Goal: Check status: Check status

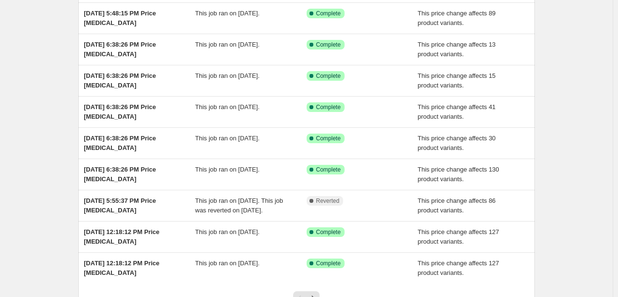
scroll to position [206, 0]
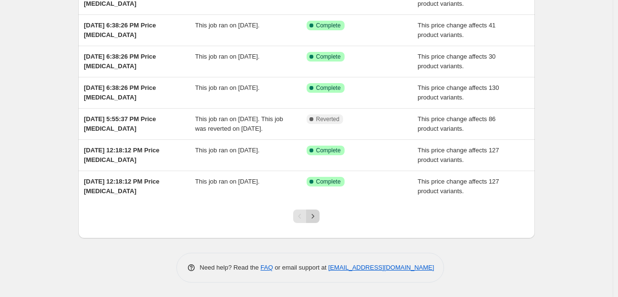
click at [314, 215] on icon "Next" at bounding box center [313, 216] width 10 height 10
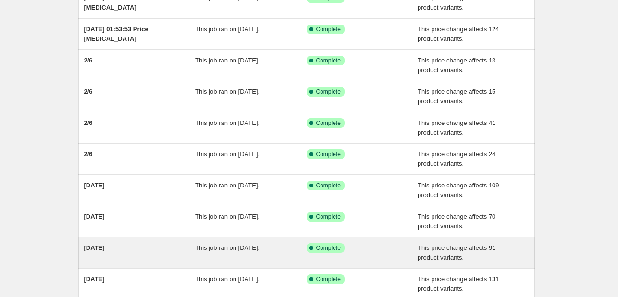
scroll to position [0, 0]
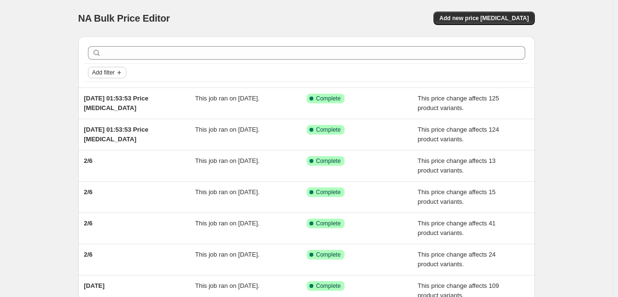
click at [114, 73] on span "Add filter" at bounding box center [103, 73] width 23 height 8
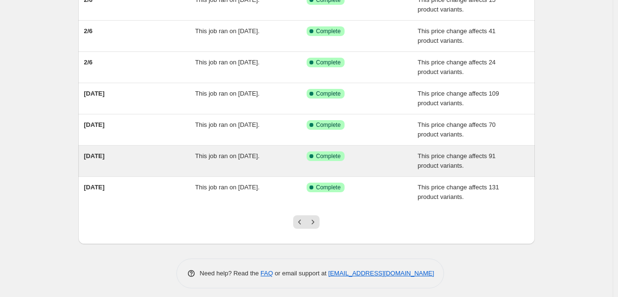
scroll to position [196, 0]
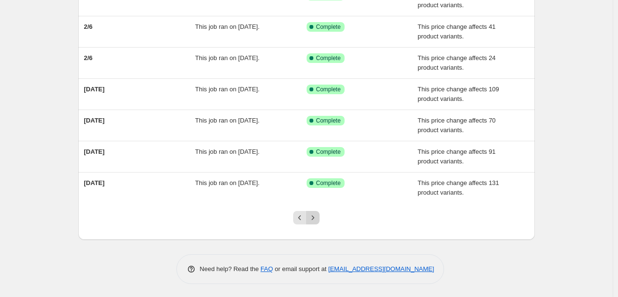
click at [313, 216] on icon "Next" at bounding box center [313, 218] width 10 height 10
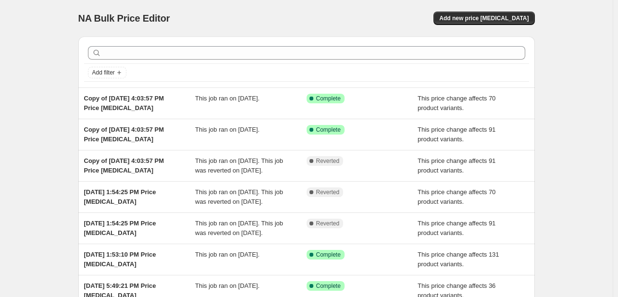
scroll to position [192, 0]
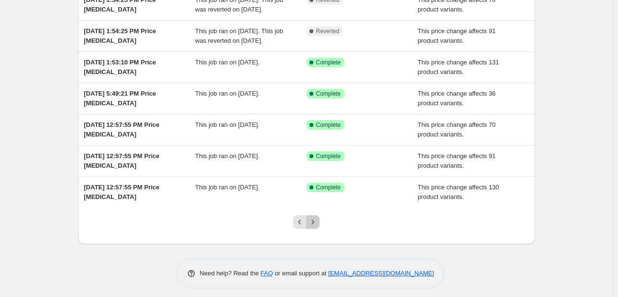
click at [313, 217] on icon "Next" at bounding box center [313, 222] width 10 height 10
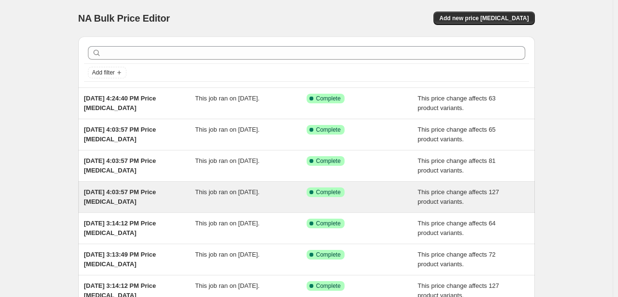
scroll to position [196, 0]
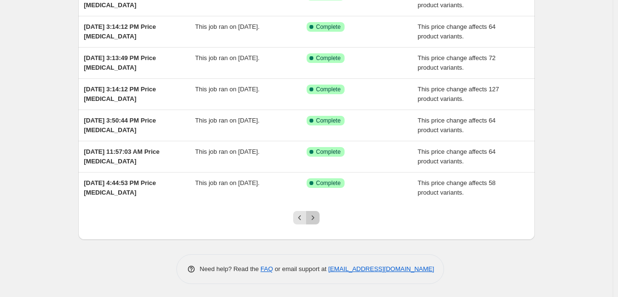
click at [312, 213] on icon "Next" at bounding box center [313, 218] width 10 height 10
click at [308, 219] on button "Next" at bounding box center [312, 217] width 13 height 13
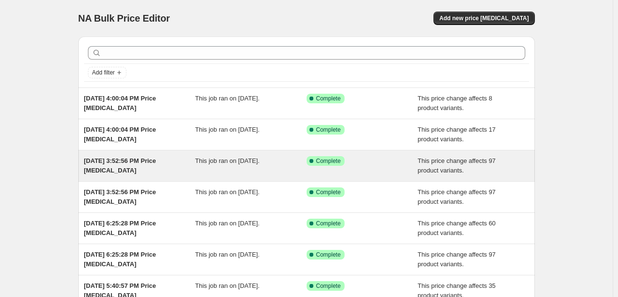
scroll to position [206, 0]
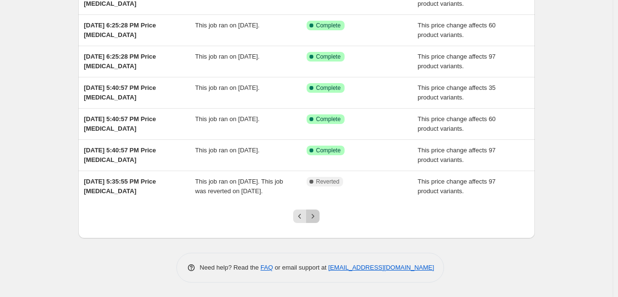
click at [318, 214] on icon "Next" at bounding box center [313, 216] width 10 height 10
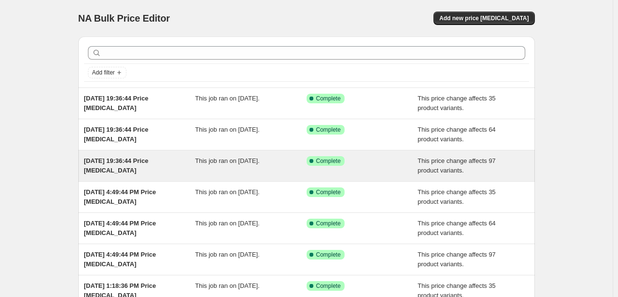
scroll to position [196, 0]
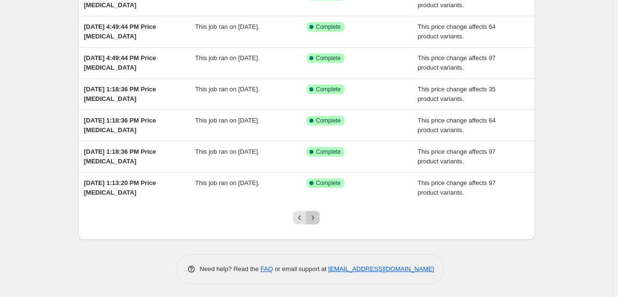
click at [312, 221] on button "Next" at bounding box center [312, 217] width 13 height 13
click at [315, 217] on icon "Next" at bounding box center [313, 218] width 10 height 10
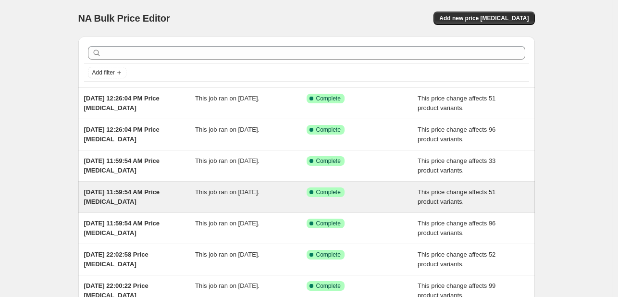
scroll to position [225, 0]
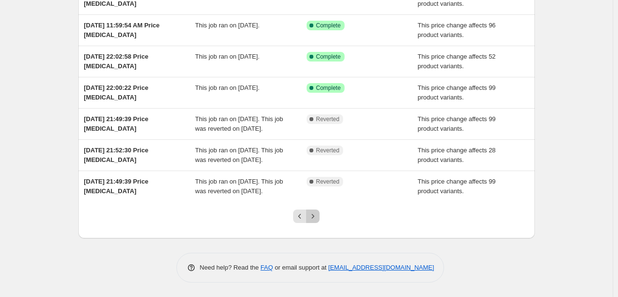
click at [313, 216] on icon "Next" at bounding box center [313, 216] width 10 height 10
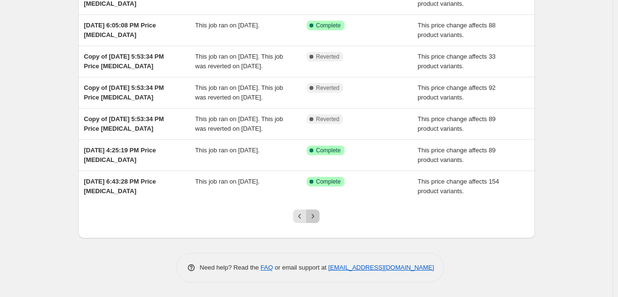
click at [318, 220] on icon "Next" at bounding box center [313, 216] width 10 height 10
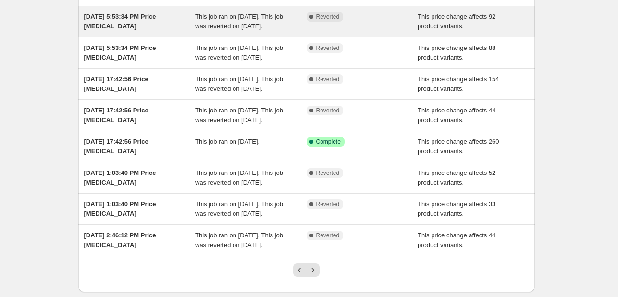
scroll to position [273, 0]
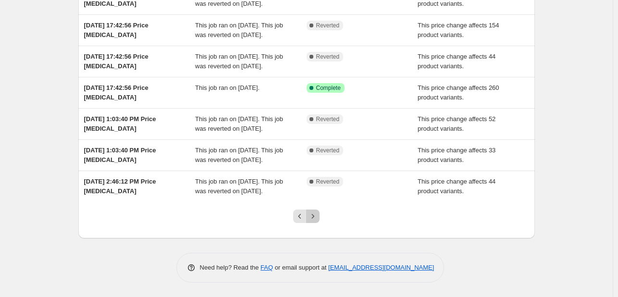
click at [311, 216] on icon "Next" at bounding box center [313, 216] width 10 height 10
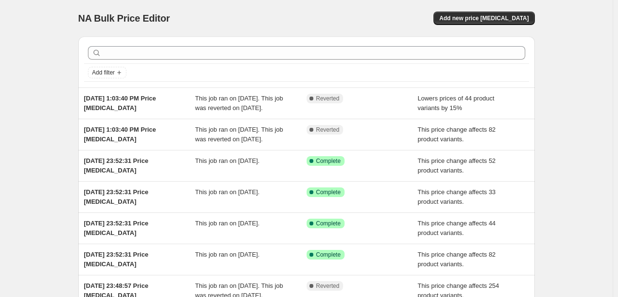
scroll to position [0, 0]
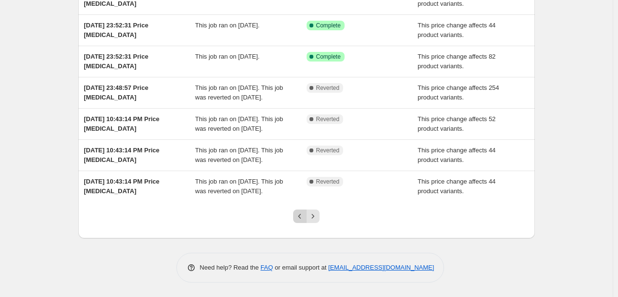
click at [301, 209] on button "Previous" at bounding box center [299, 215] width 13 height 13
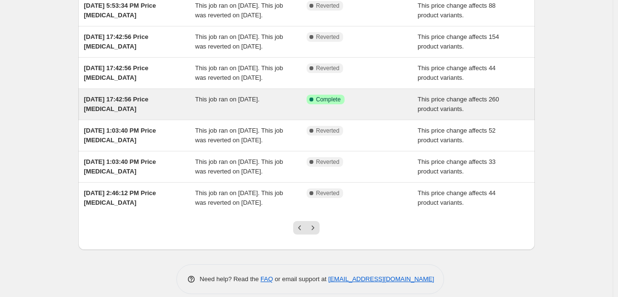
click at [199, 103] on span "This job ran on August 1, 2024." at bounding box center [227, 99] width 64 height 7
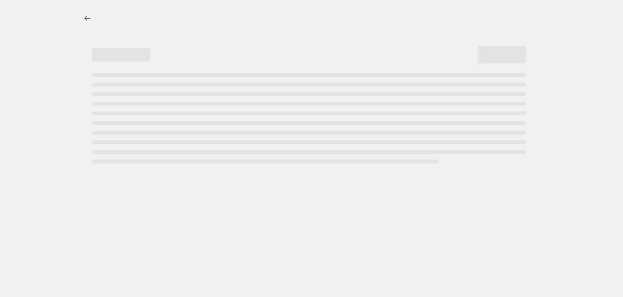
select select "pcap"
select select "no_change"
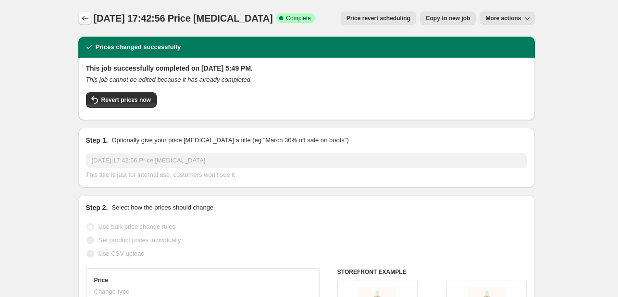
click at [88, 16] on icon "Price change jobs" at bounding box center [85, 18] width 10 height 10
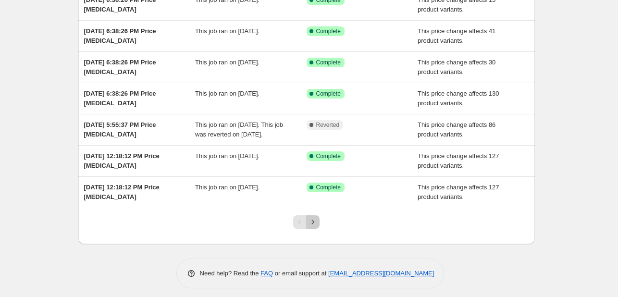
click at [318, 227] on icon "Next" at bounding box center [313, 222] width 10 height 10
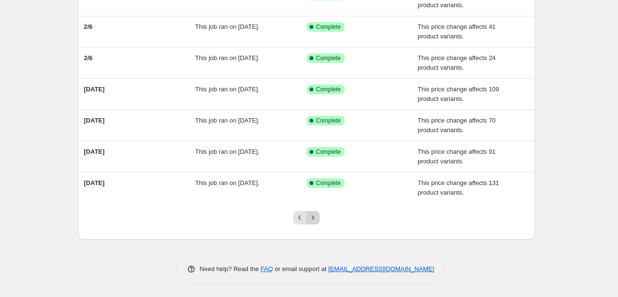
click at [312, 218] on icon "Next" at bounding box center [313, 218] width 10 height 10
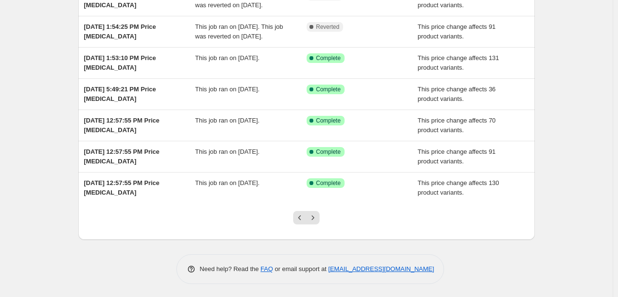
click at [312, 218] on icon "Next" at bounding box center [313, 218] width 10 height 10
click at [324, 216] on div at bounding box center [306, 221] width 39 height 37
click at [313, 216] on icon "Next" at bounding box center [313, 218] width 10 height 10
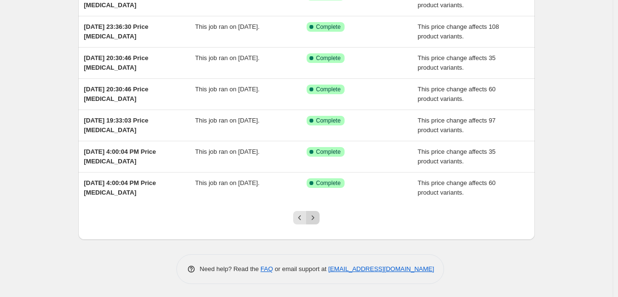
click at [318, 216] on icon "Next" at bounding box center [313, 218] width 10 height 10
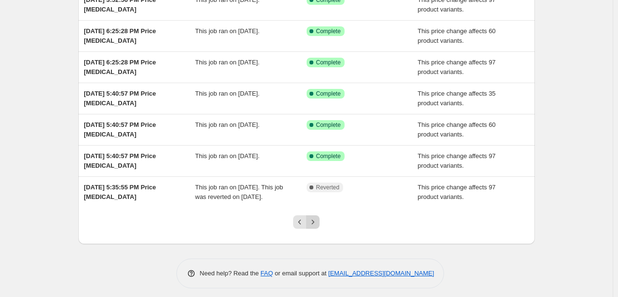
click at [317, 227] on icon "Next" at bounding box center [313, 222] width 10 height 10
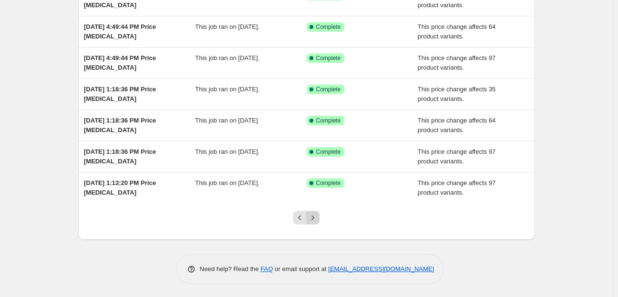
click at [317, 221] on button "Next" at bounding box center [312, 217] width 13 height 13
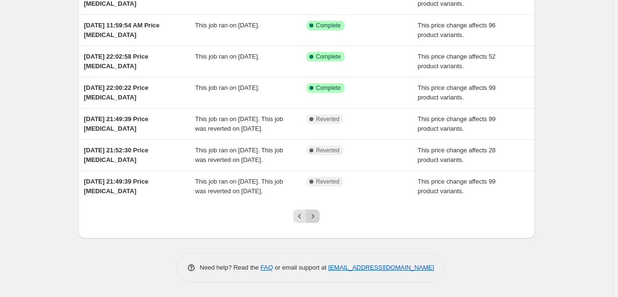
click at [316, 215] on icon "Next" at bounding box center [313, 216] width 10 height 10
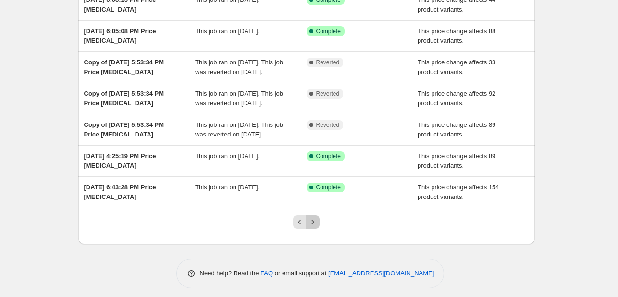
click at [316, 227] on icon "Next" at bounding box center [313, 222] width 10 height 10
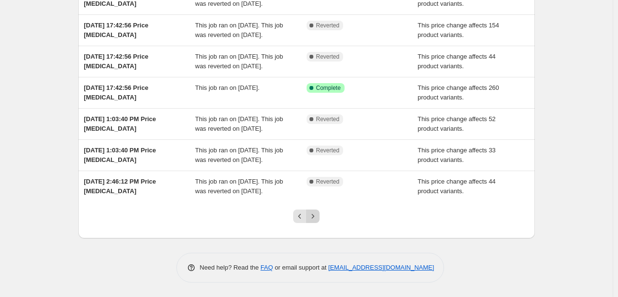
click at [311, 221] on icon "Next" at bounding box center [313, 216] width 10 height 10
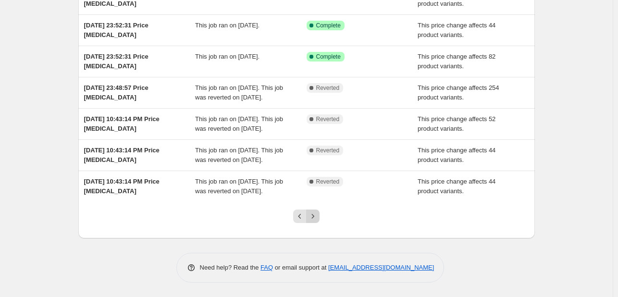
click at [319, 218] on button "Next" at bounding box center [312, 215] width 13 height 13
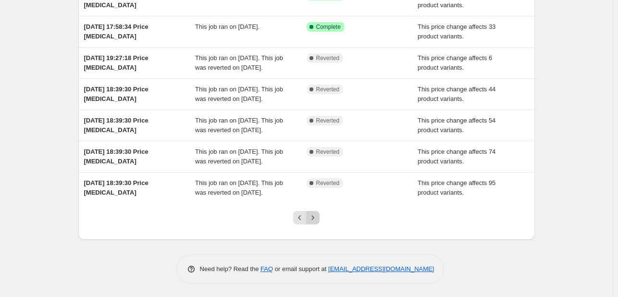
click at [316, 217] on icon "Next" at bounding box center [313, 218] width 10 height 10
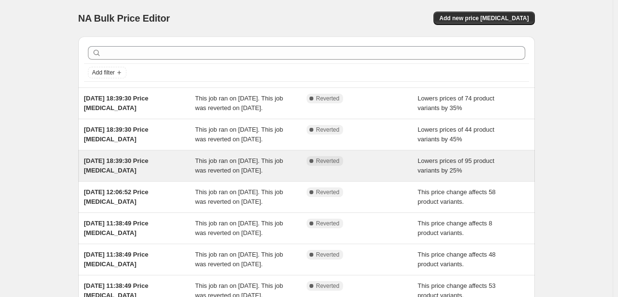
scroll to position [264, 0]
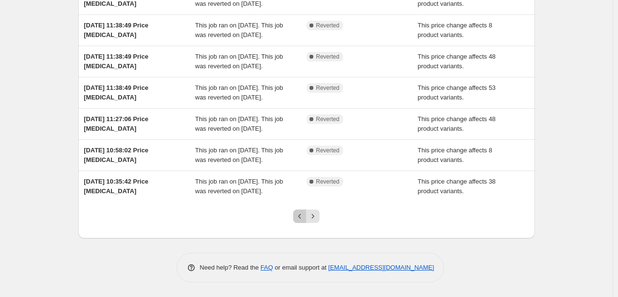
click at [297, 215] on icon "Previous" at bounding box center [300, 216] width 10 height 10
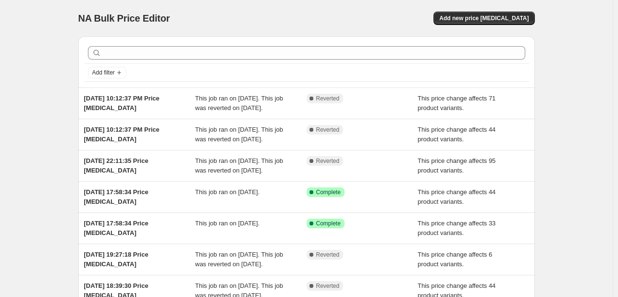
scroll to position [196, 0]
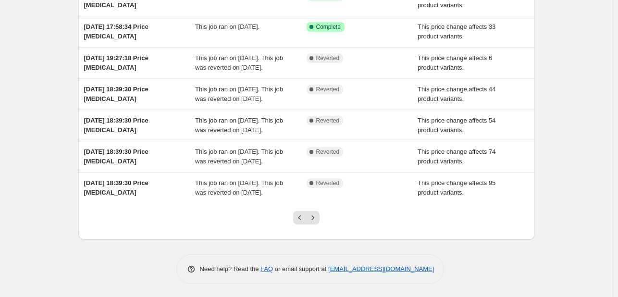
click at [297, 215] on icon "Previous" at bounding box center [300, 218] width 10 height 10
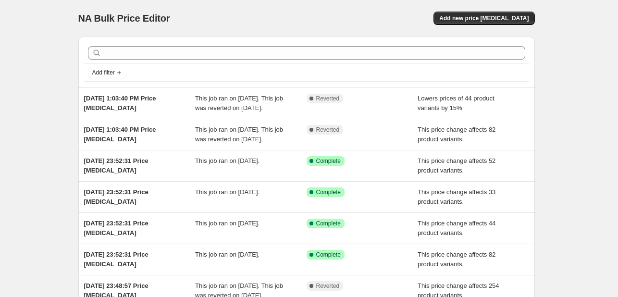
scroll to position [206, 0]
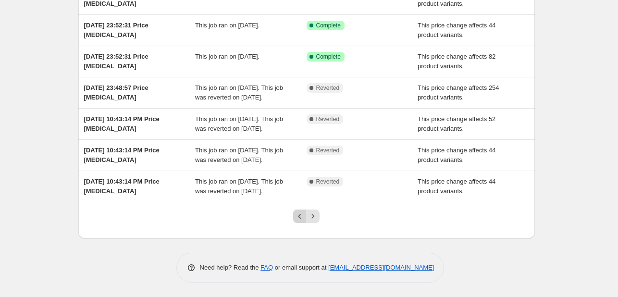
click at [297, 215] on icon "Previous" at bounding box center [300, 216] width 10 height 10
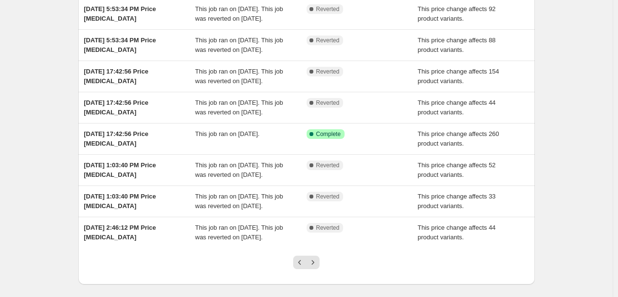
scroll to position [148, 0]
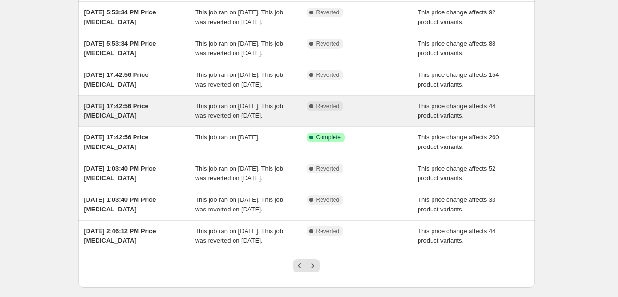
click at [193, 121] on div "1 Aug 2024, 17:42:56 Price change job" at bounding box center [139, 110] width 111 height 19
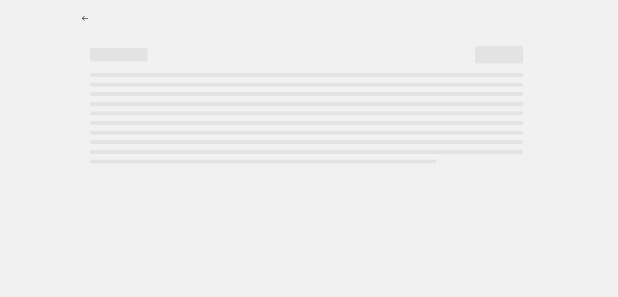
select select "pcap"
select select "no_change"
select select "collection"
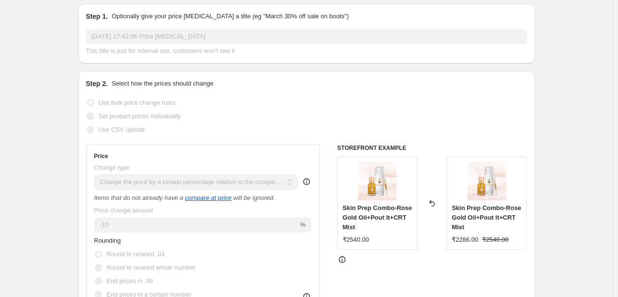
scroll to position [240, 0]
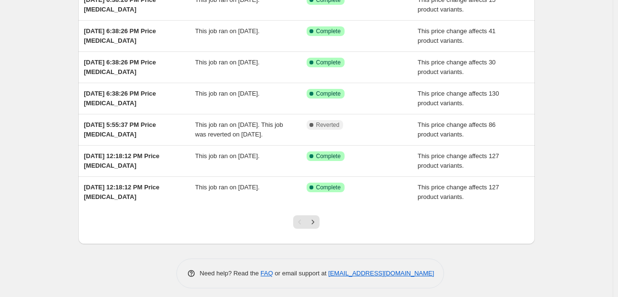
scroll to position [206, 0]
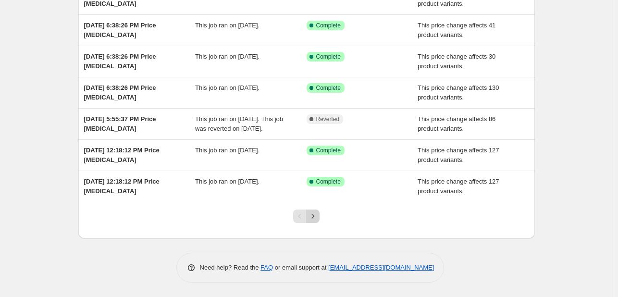
click at [312, 218] on icon "Next" at bounding box center [313, 216] width 10 height 10
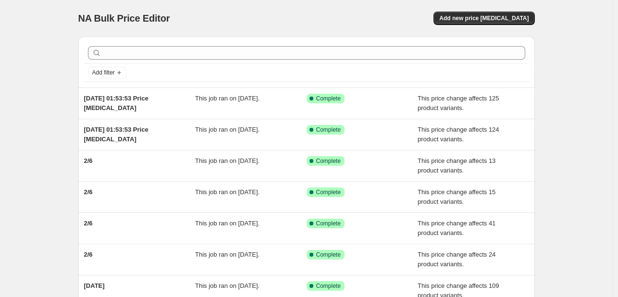
scroll to position [196, 0]
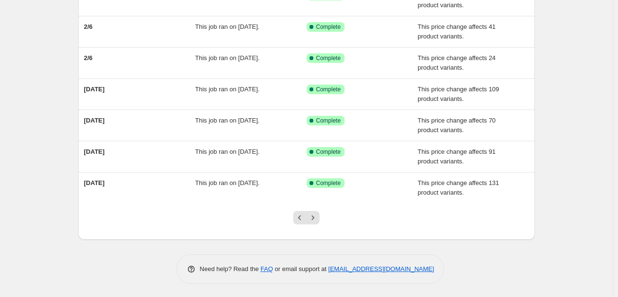
click at [314, 220] on icon "Next" at bounding box center [313, 218] width 10 height 10
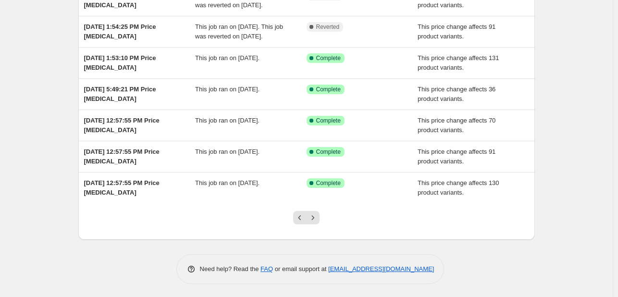
click at [314, 220] on icon "Next" at bounding box center [313, 218] width 10 height 10
click at [313, 222] on button "Next" at bounding box center [312, 217] width 13 height 13
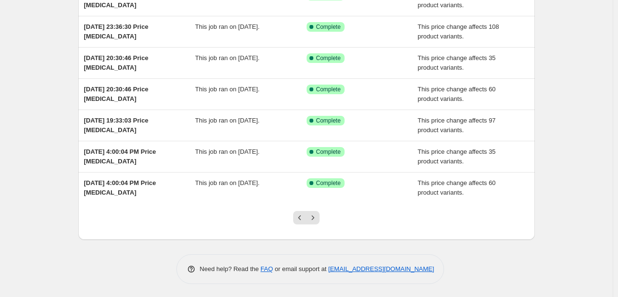
click at [313, 222] on button "Next" at bounding box center [312, 217] width 13 height 13
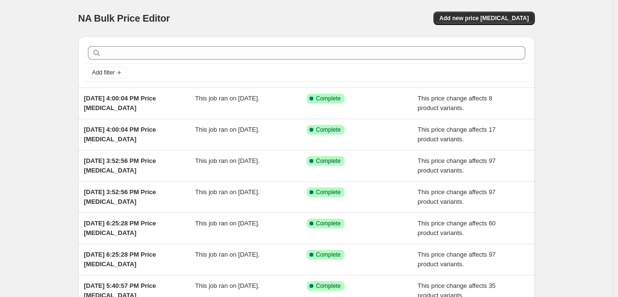
scroll to position [206, 0]
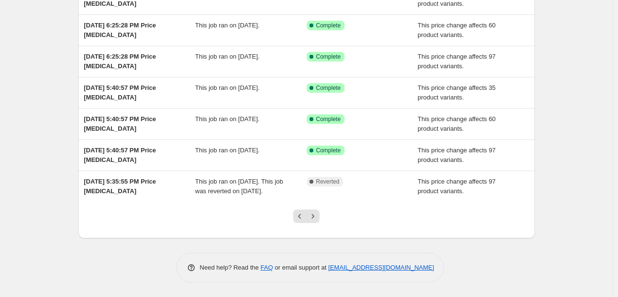
click at [313, 222] on button "Next" at bounding box center [312, 215] width 13 height 13
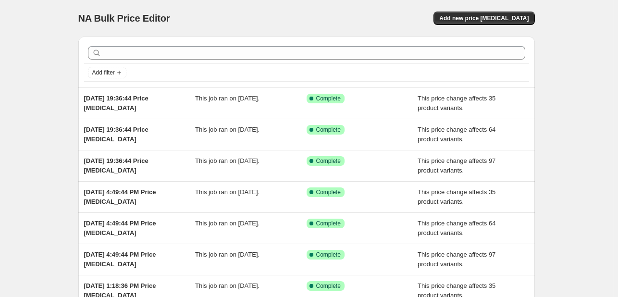
scroll to position [192, 0]
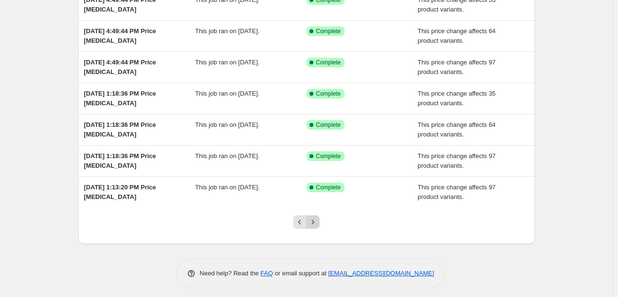
click at [317, 221] on icon "Next" at bounding box center [313, 222] width 10 height 10
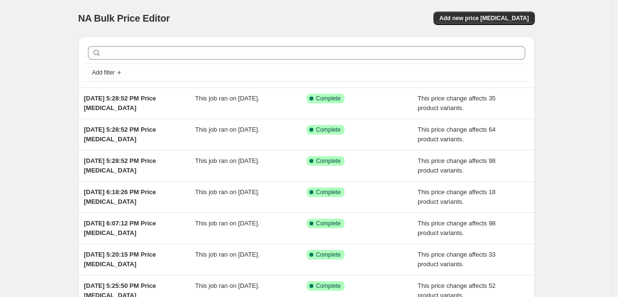
scroll to position [196, 0]
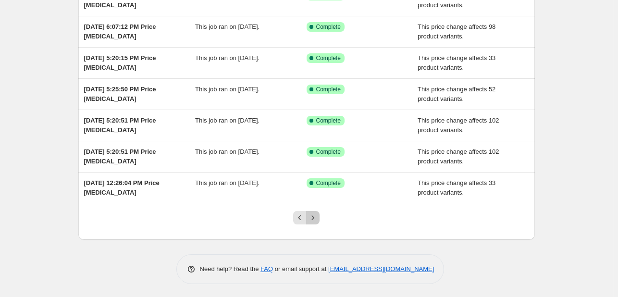
click at [317, 221] on button "Next" at bounding box center [312, 217] width 13 height 13
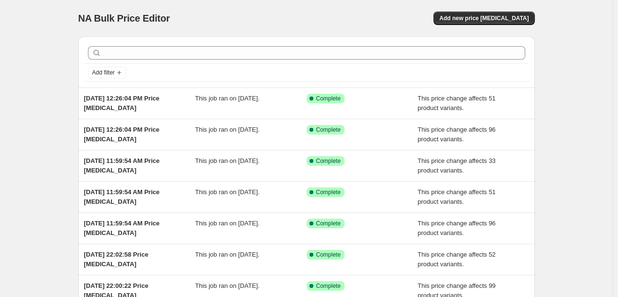
scroll to position [225, 0]
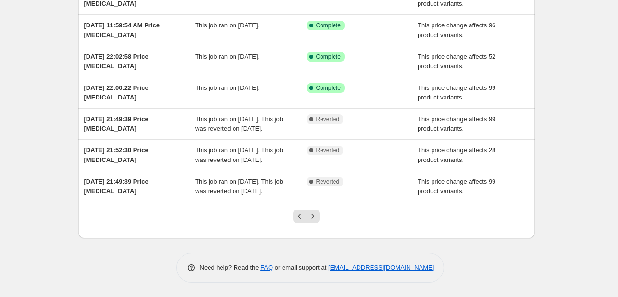
click at [317, 221] on button "Next" at bounding box center [312, 215] width 13 height 13
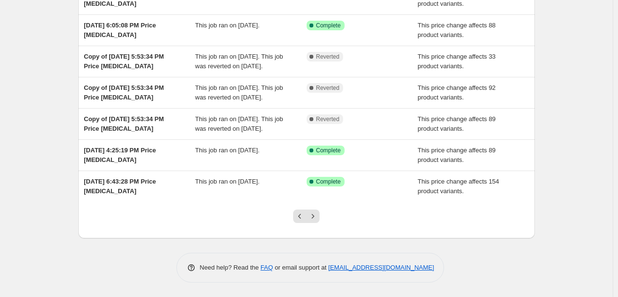
click at [317, 221] on button "Next" at bounding box center [312, 215] width 13 height 13
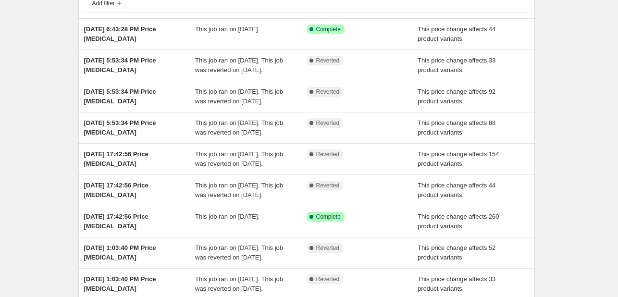
scroll to position [64, 0]
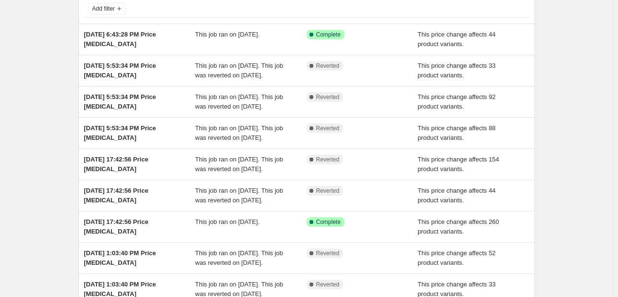
drag, startPoint x: 155, startPoint y: 151, endPoint x: 545, endPoint y: 49, distance: 403.8
click at [545, 49] on div "NA Bulk Price Editor. This page is ready NA Bulk Price Editor Add new price cha…" at bounding box center [306, 183] width 479 height 495
drag, startPoint x: 101, startPoint y: 148, endPoint x: 55, endPoint y: 141, distance: 46.8
click at [55, 141] on div "NA Bulk Price Editor. This page is ready NA Bulk Price Editor Add new price cha…" at bounding box center [306, 183] width 612 height 495
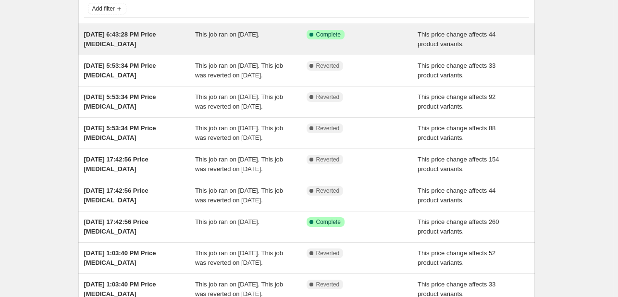
click at [165, 43] on div "Aug 20, 2024, 6:43:28 PM Price change job" at bounding box center [139, 39] width 111 height 19
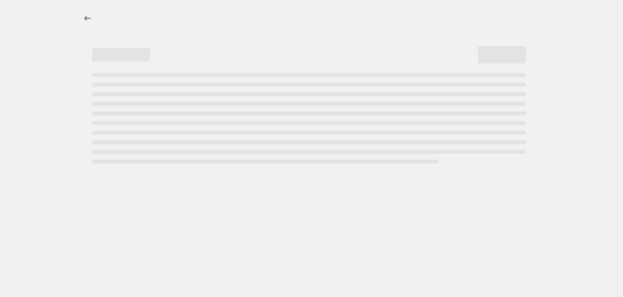
select select "pcap"
select select "no_change"
select select "collection"
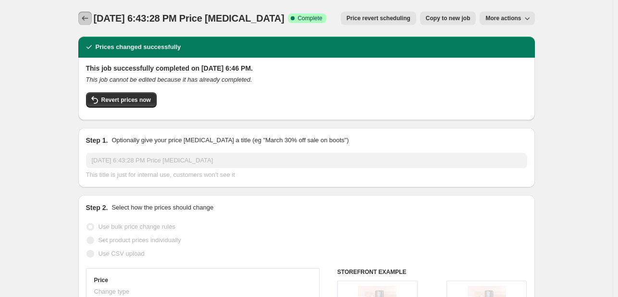
click at [88, 19] on icon "Price change jobs" at bounding box center [85, 18] width 10 height 10
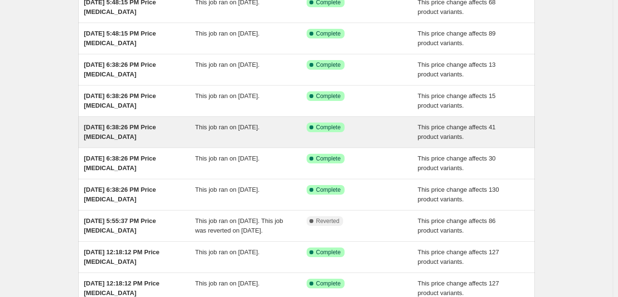
scroll to position [206, 0]
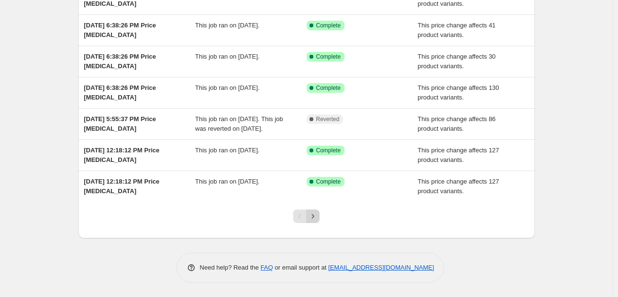
click at [313, 222] on button "Next" at bounding box center [312, 215] width 13 height 13
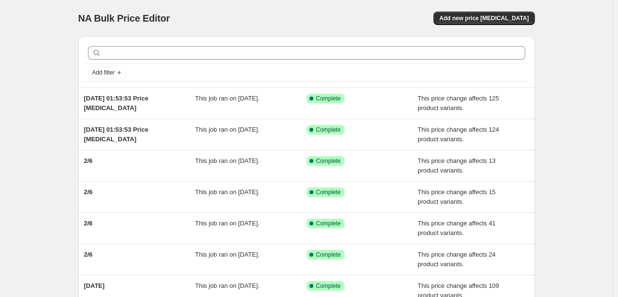
scroll to position [196, 0]
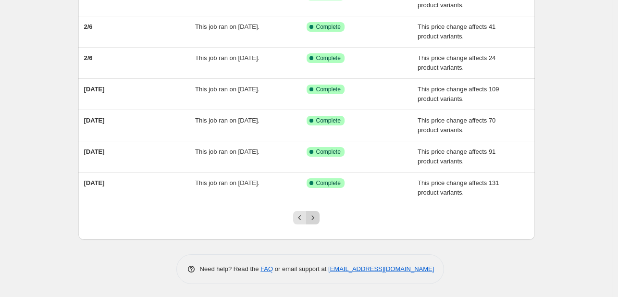
click at [318, 218] on icon "Next" at bounding box center [313, 218] width 10 height 10
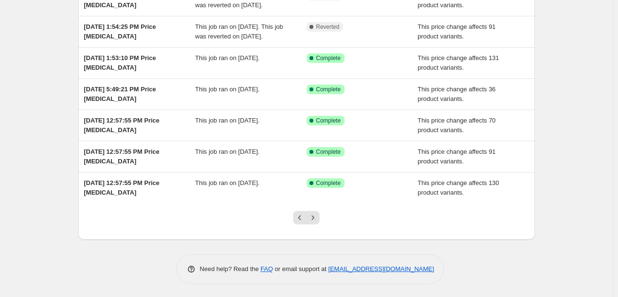
click at [318, 218] on icon "Next" at bounding box center [313, 218] width 10 height 10
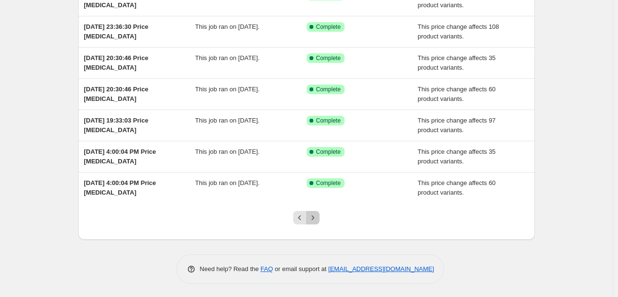
click at [314, 218] on icon "Next" at bounding box center [313, 217] width 2 height 4
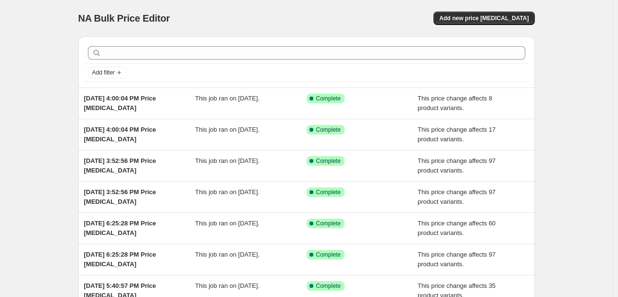
scroll to position [206, 0]
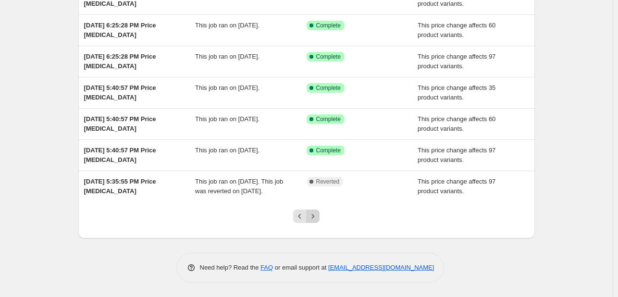
click at [314, 217] on icon "Next" at bounding box center [313, 216] width 10 height 10
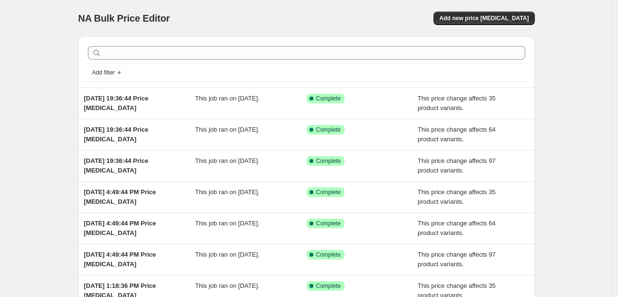
scroll to position [196, 0]
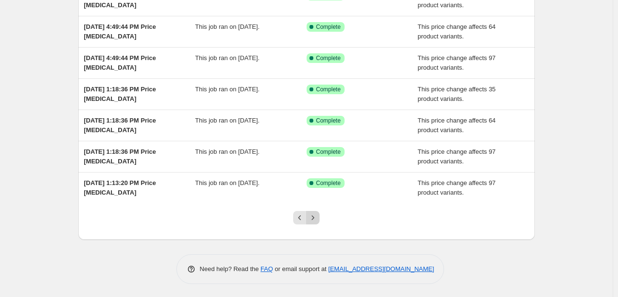
click at [315, 216] on icon "Next" at bounding box center [313, 218] width 10 height 10
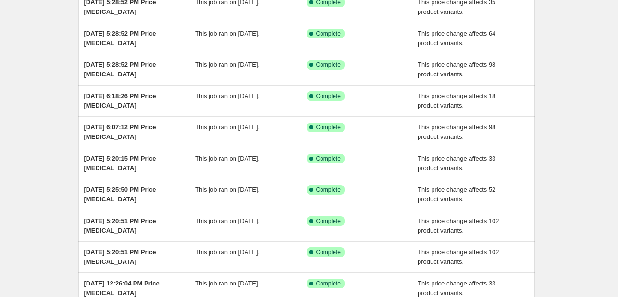
scroll to position [192, 0]
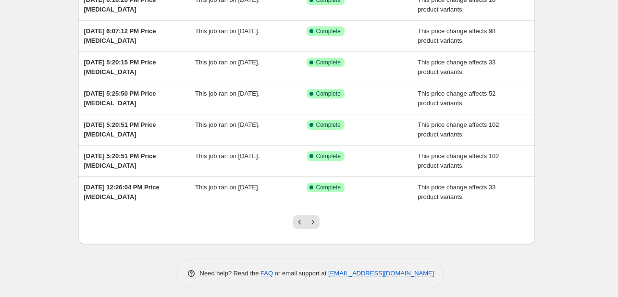
click at [315, 216] on button "Next" at bounding box center [312, 221] width 13 height 13
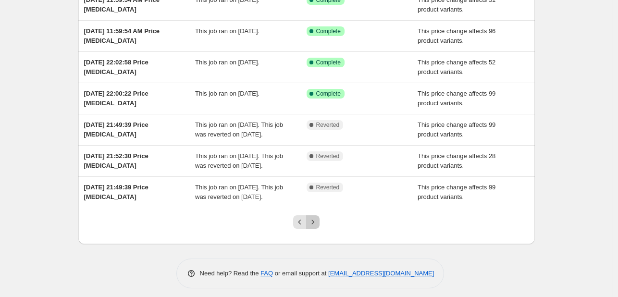
click at [317, 227] on icon "Next" at bounding box center [313, 222] width 10 height 10
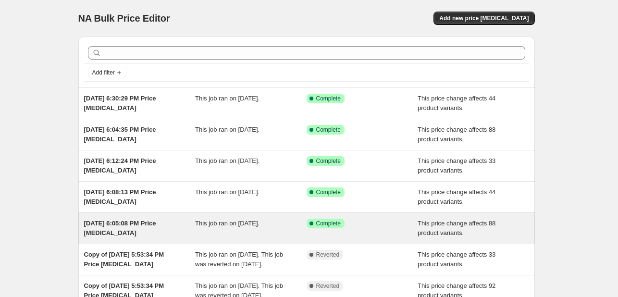
scroll to position [225, 0]
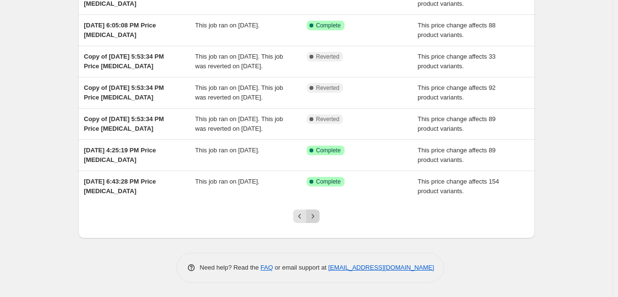
click at [316, 220] on icon "Next" at bounding box center [313, 216] width 10 height 10
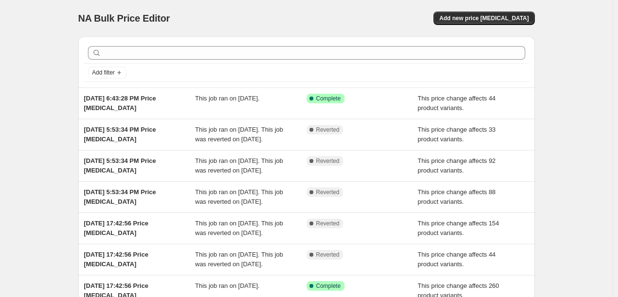
scroll to position [240, 0]
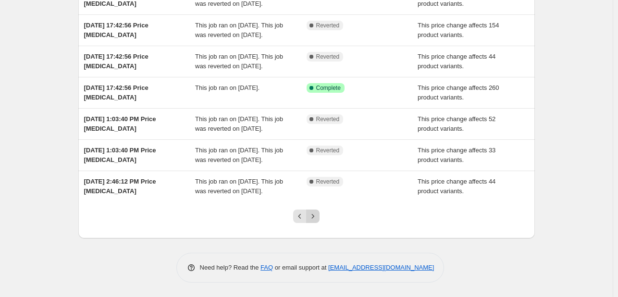
click at [314, 221] on icon "Next" at bounding box center [313, 216] width 10 height 10
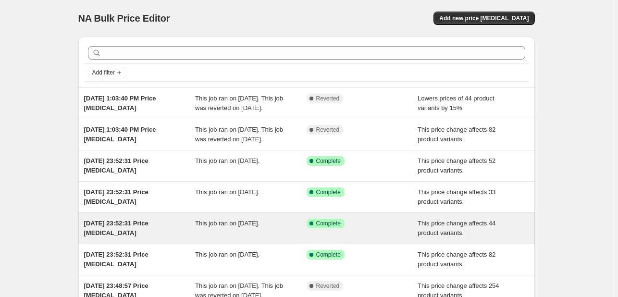
scroll to position [192, 0]
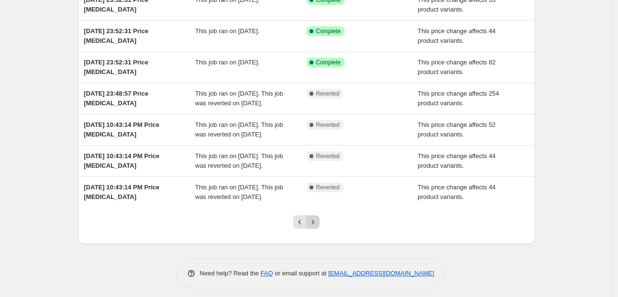
click at [313, 227] on icon "Next" at bounding box center [313, 222] width 10 height 10
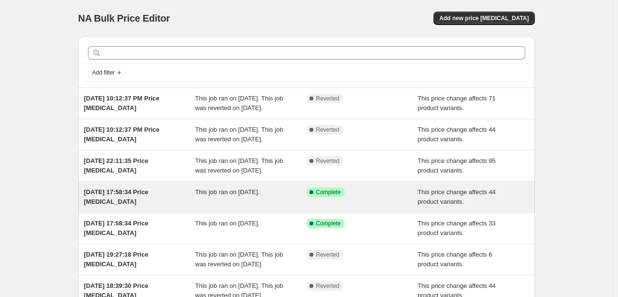
scroll to position [196, 0]
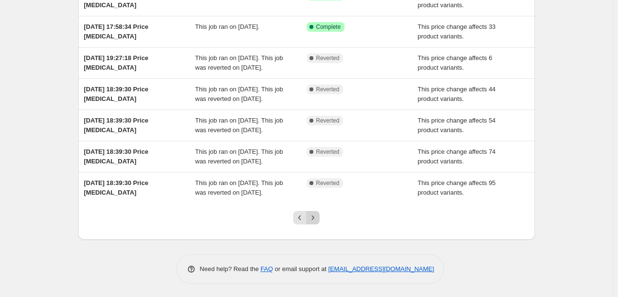
click at [315, 218] on icon "Next" at bounding box center [313, 218] width 10 height 10
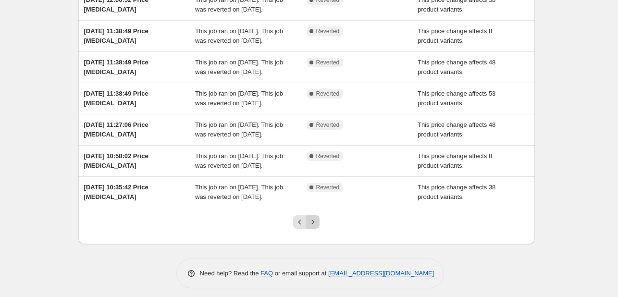
scroll to position [264, 0]
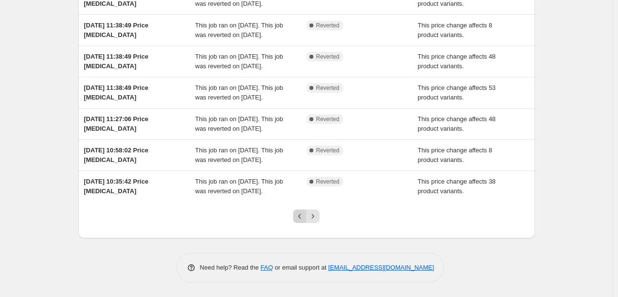
click at [301, 213] on icon "Previous" at bounding box center [300, 216] width 10 height 10
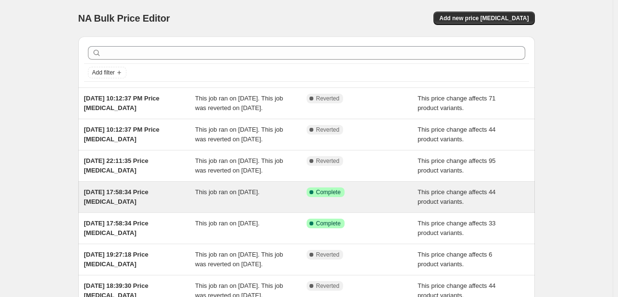
scroll to position [196, 0]
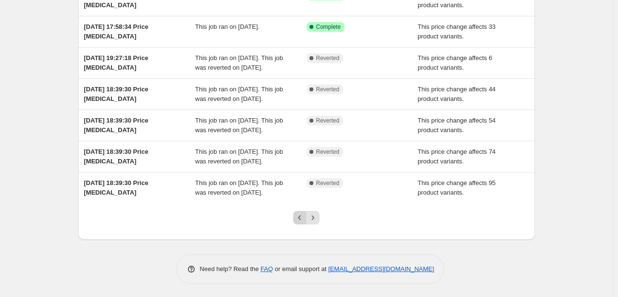
click at [301, 220] on icon "Previous" at bounding box center [300, 218] width 10 height 10
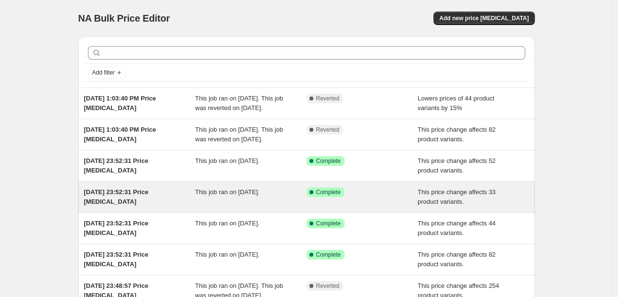
scroll to position [206, 0]
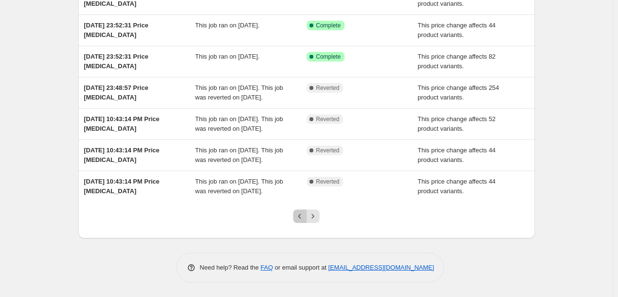
click at [298, 214] on icon "Previous" at bounding box center [300, 216] width 10 height 10
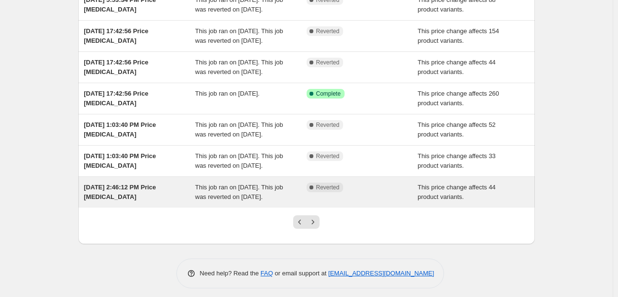
scroll to position [273, 0]
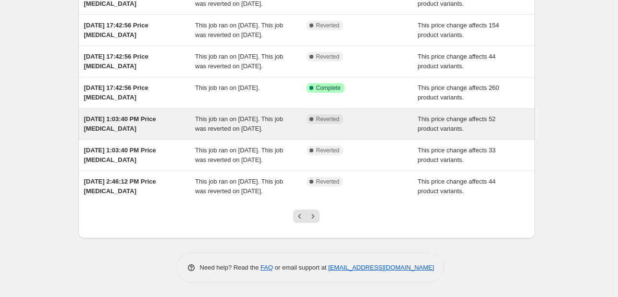
drag, startPoint x: 176, startPoint y: 106, endPoint x: 137, endPoint y: 97, distance: 40.5
click at [137, 114] on div "Jun 17, 2024, 1:03:40 PM Price change job" at bounding box center [139, 123] width 111 height 19
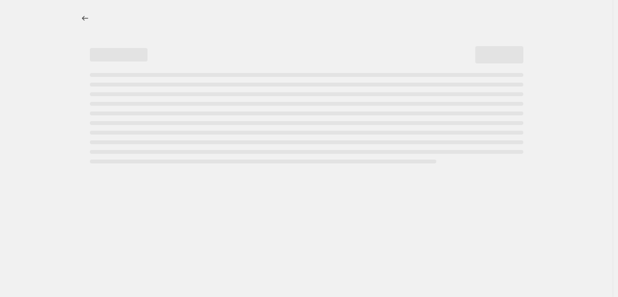
select select "pcap"
select select "no_change"
select select "collection"
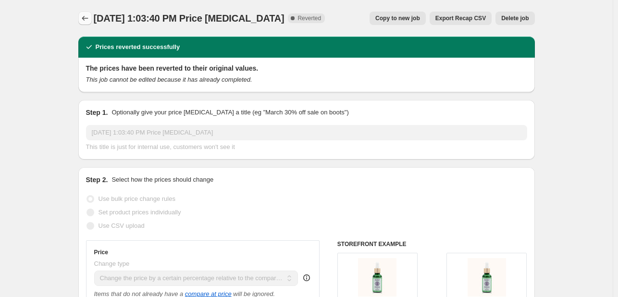
click at [89, 16] on icon "Price change jobs" at bounding box center [85, 18] width 10 height 10
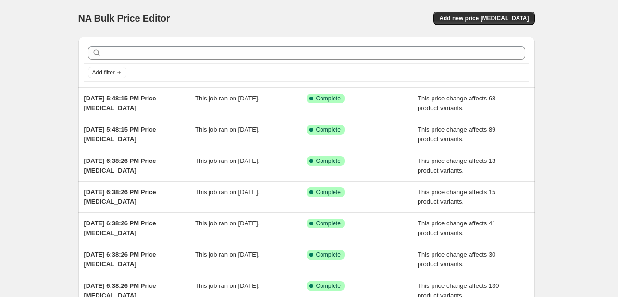
scroll to position [206, 0]
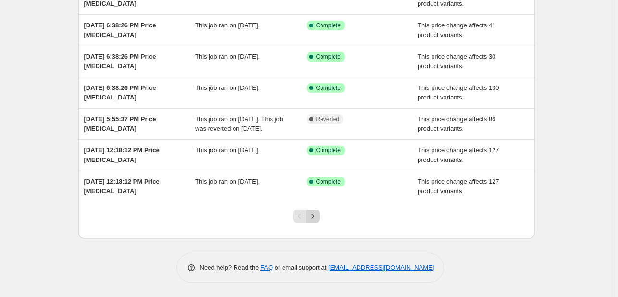
click at [311, 220] on icon "Next" at bounding box center [313, 216] width 10 height 10
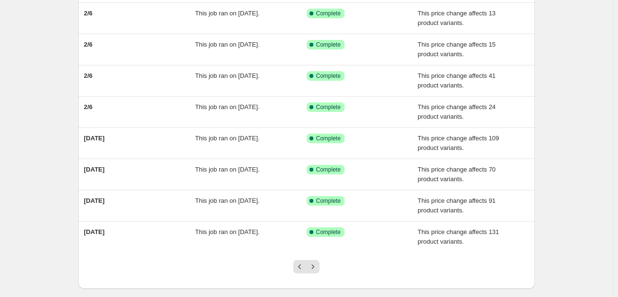
scroll to position [196, 0]
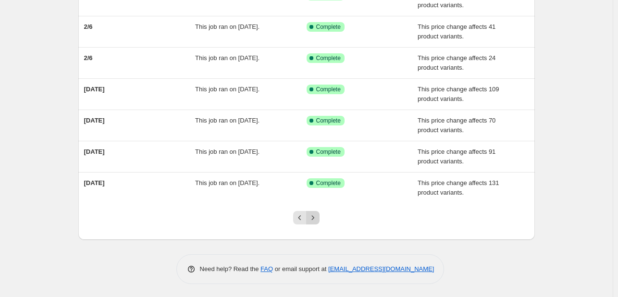
click at [311, 217] on icon "Next" at bounding box center [313, 218] width 10 height 10
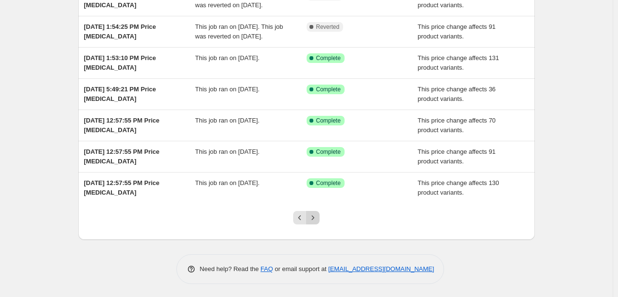
click at [315, 221] on button "Next" at bounding box center [312, 217] width 13 height 13
click at [314, 216] on icon "Next" at bounding box center [313, 217] width 2 height 4
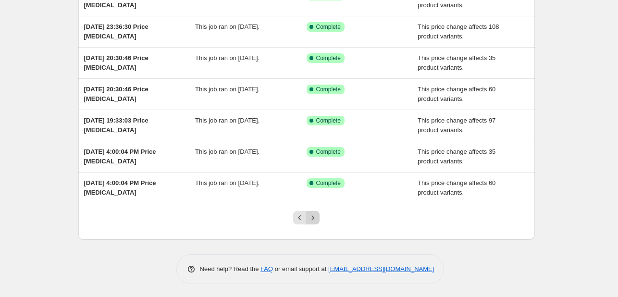
click at [319, 220] on button "Next" at bounding box center [312, 217] width 13 height 13
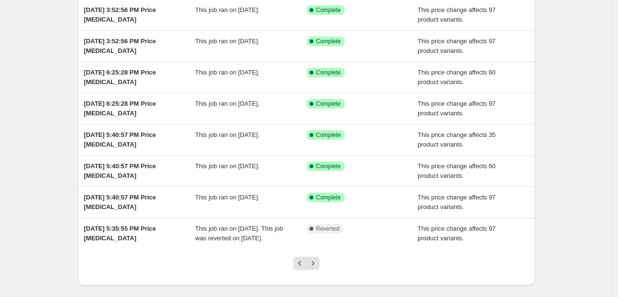
scroll to position [206, 0]
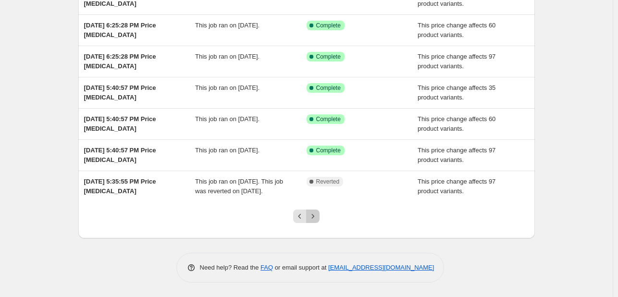
click at [314, 216] on icon "Next" at bounding box center [313, 216] width 10 height 10
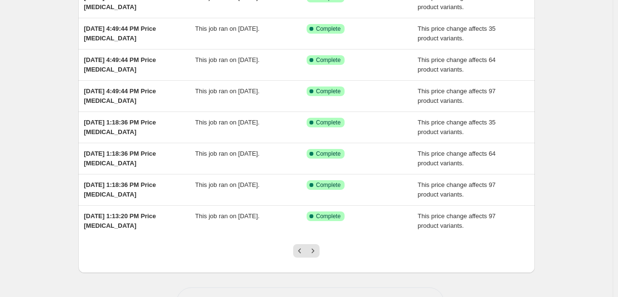
scroll to position [169, 0]
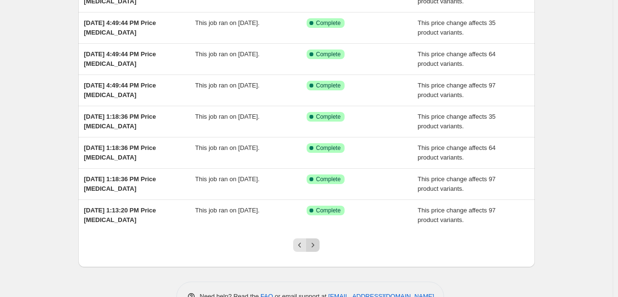
click at [317, 245] on icon "Next" at bounding box center [313, 245] width 10 height 10
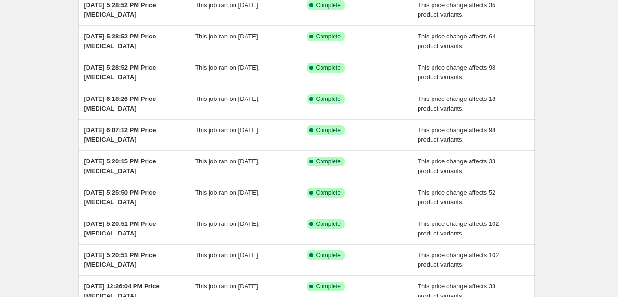
scroll to position [196, 0]
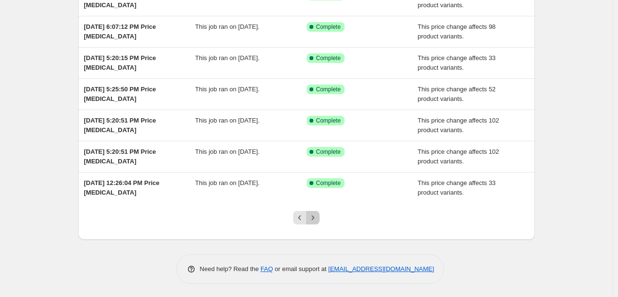
click at [311, 221] on button "Next" at bounding box center [312, 217] width 13 height 13
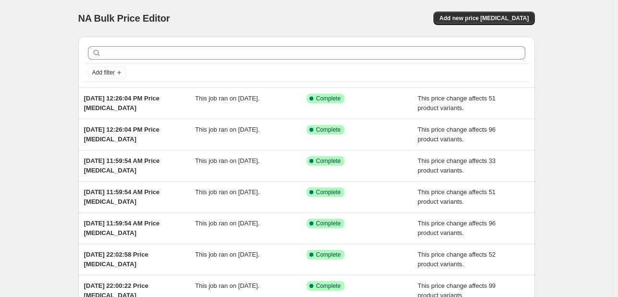
scroll to position [199, 0]
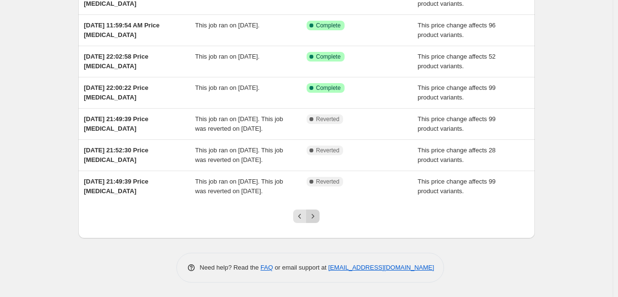
click at [309, 223] on button "Next" at bounding box center [312, 215] width 13 height 13
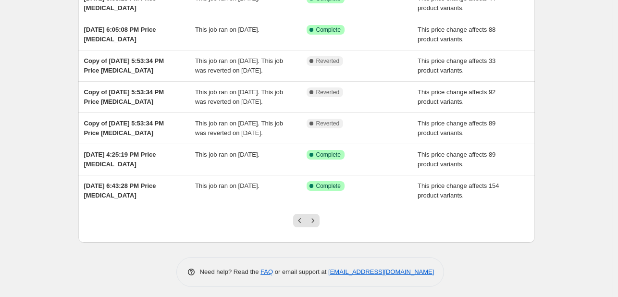
scroll to position [198, 0]
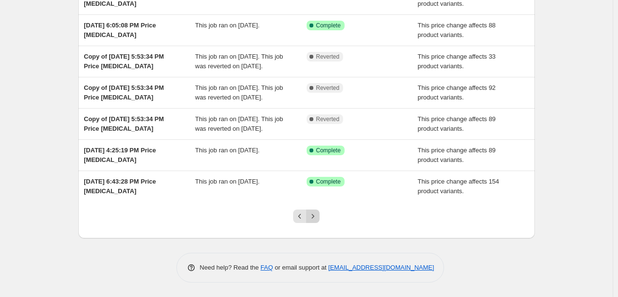
click at [311, 221] on icon "Next" at bounding box center [313, 216] width 10 height 10
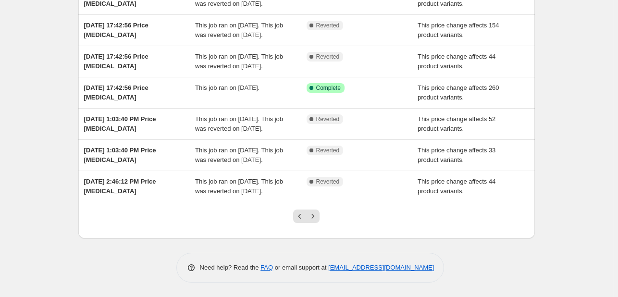
scroll to position [273, 0]
click at [304, 217] on icon "Previous" at bounding box center [300, 216] width 10 height 10
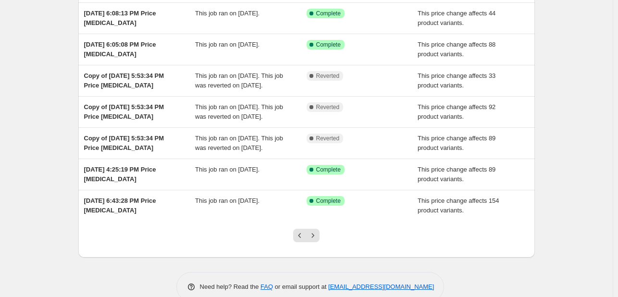
scroll to position [181, 0]
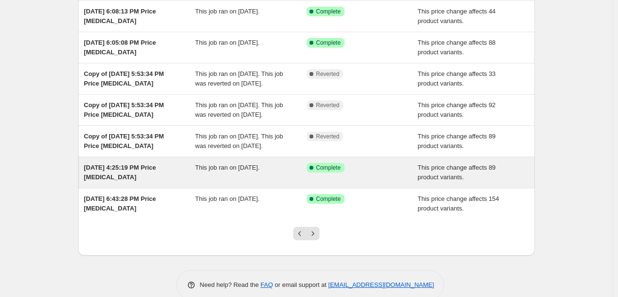
click at [156, 181] on span "Aug 21, 2024, 4:25:19 PM Price change job" at bounding box center [120, 172] width 72 height 17
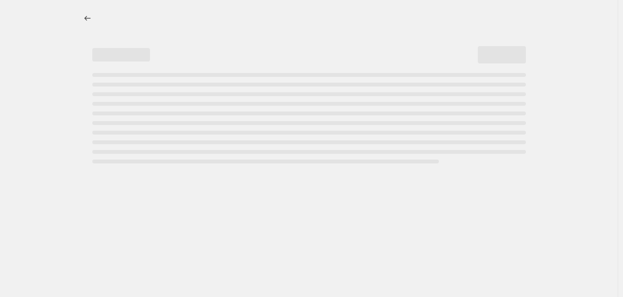
select select "pcap"
select select "no_change"
select select "collection"
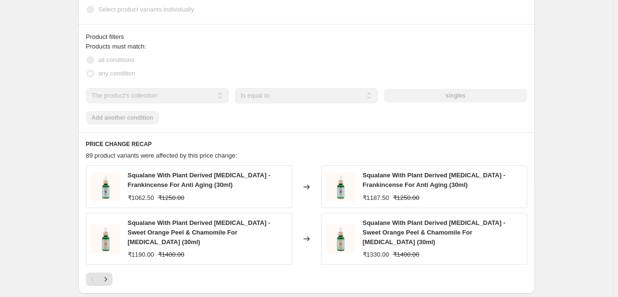
scroll to position [573, 0]
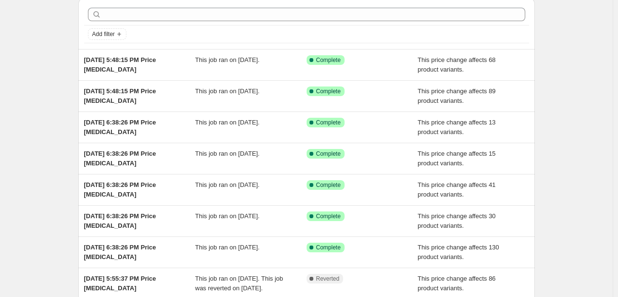
scroll to position [61, 0]
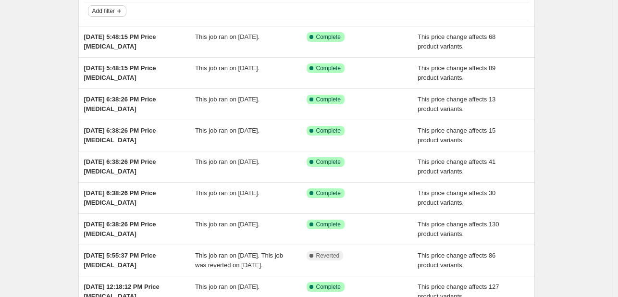
click at [120, 12] on icon "Add filter" at bounding box center [119, 11] width 8 height 8
click at [120, 27] on span "Job status" at bounding box center [110, 29] width 28 height 7
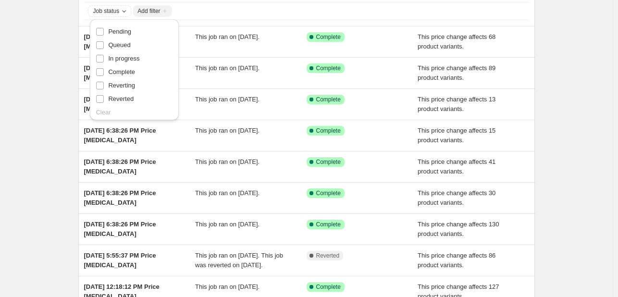
click at [68, 27] on div "NA Bulk Price Editor. This page is ready NA Bulk Price Editor Add new price cha…" at bounding box center [306, 186] width 612 height 495
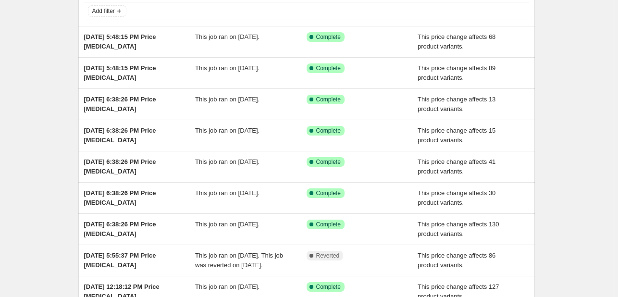
scroll to position [206, 0]
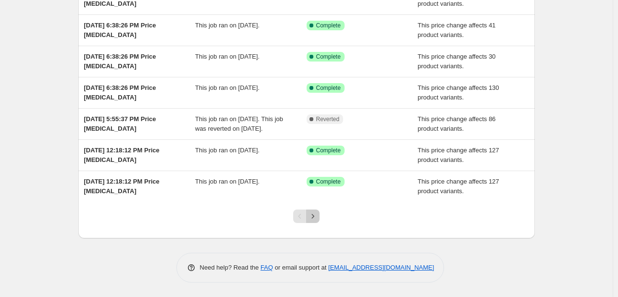
click at [318, 216] on icon "Next" at bounding box center [313, 216] width 10 height 10
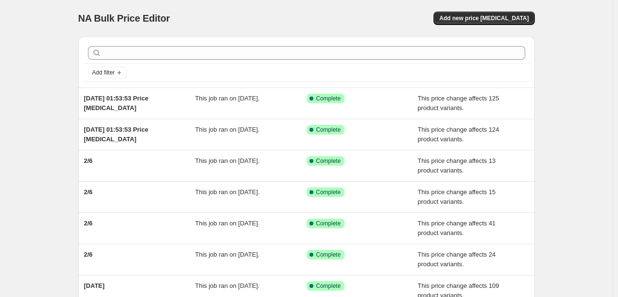
scroll to position [196, 0]
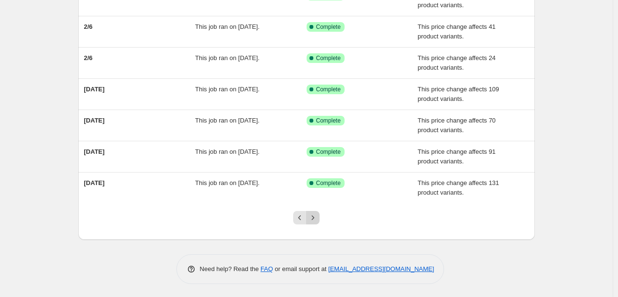
click at [314, 215] on icon "Next" at bounding box center [313, 217] width 2 height 4
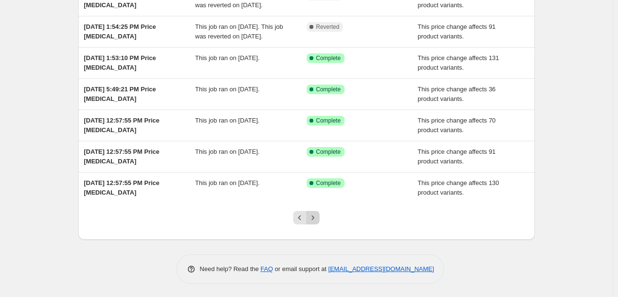
click at [310, 220] on icon "Next" at bounding box center [313, 218] width 10 height 10
click at [318, 217] on icon "Next" at bounding box center [313, 218] width 10 height 10
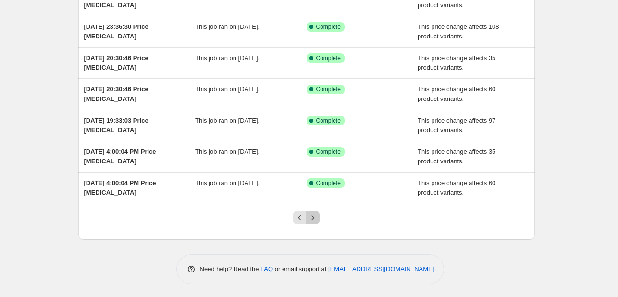
click at [311, 216] on icon "Next" at bounding box center [313, 218] width 10 height 10
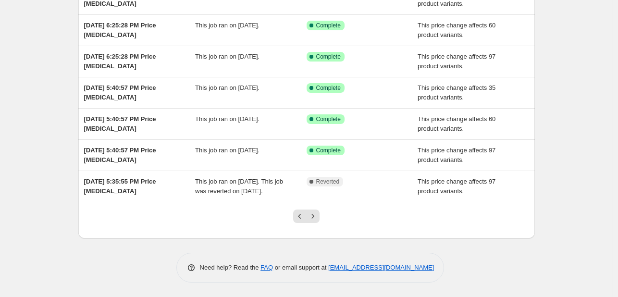
scroll to position [206, 0]
click at [318, 216] on icon "Next" at bounding box center [313, 216] width 10 height 10
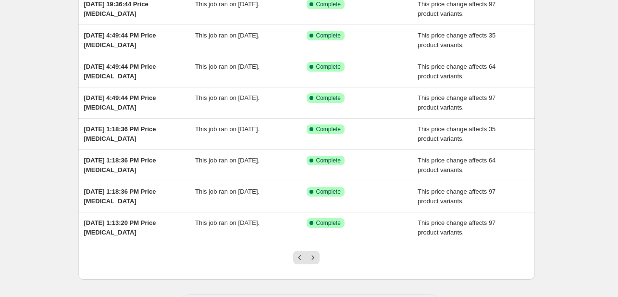
scroll to position [170, 0]
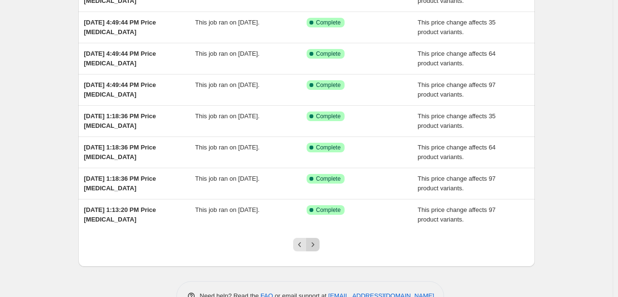
click at [317, 245] on icon "Next" at bounding box center [313, 245] width 10 height 10
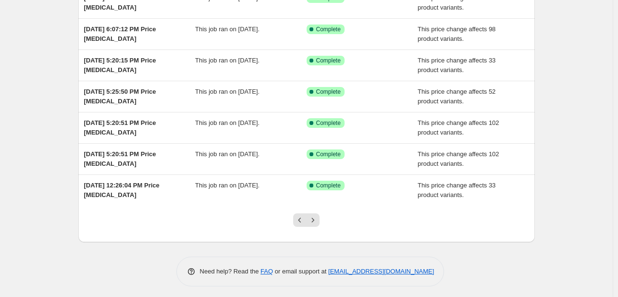
scroll to position [196, 0]
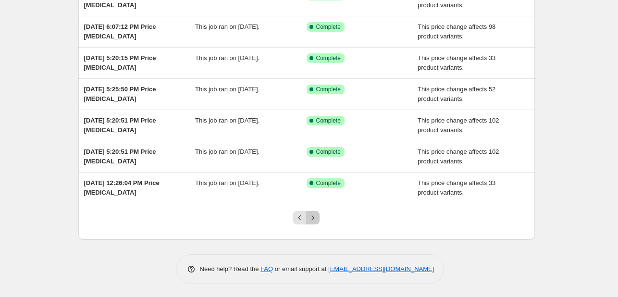
click at [319, 217] on button "Next" at bounding box center [312, 217] width 13 height 13
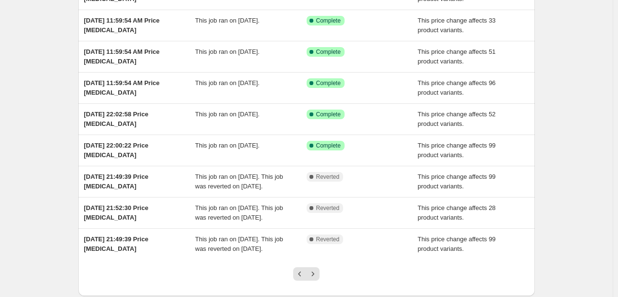
scroll to position [180, 0]
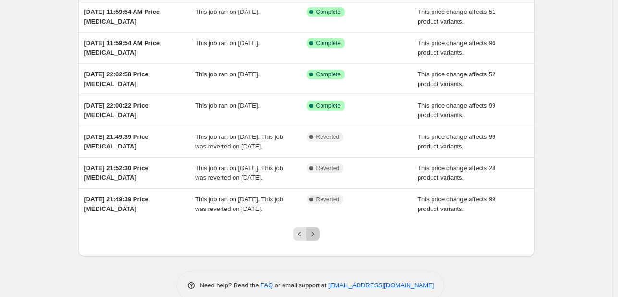
click at [314, 239] on icon "Next" at bounding box center [313, 234] width 10 height 10
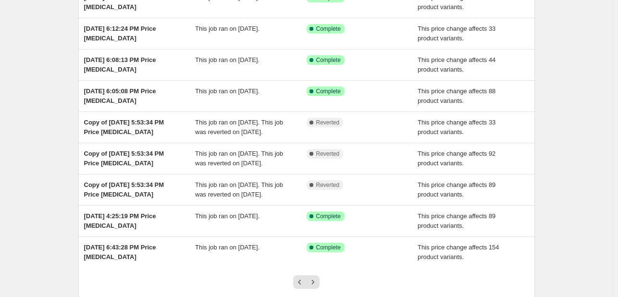
scroll to position [174, 0]
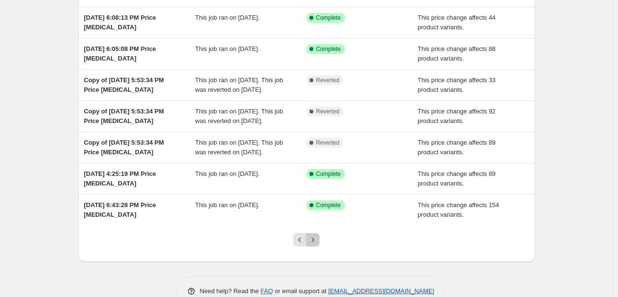
click at [316, 245] on icon "Next" at bounding box center [313, 240] width 10 height 10
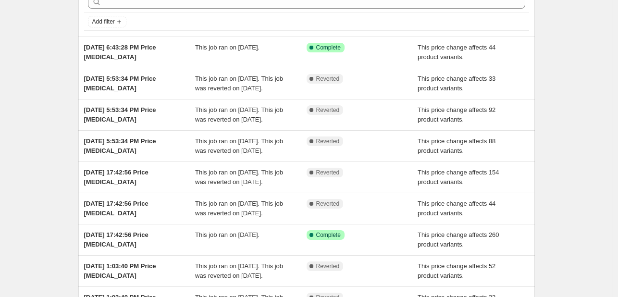
scroll to position [59, 0]
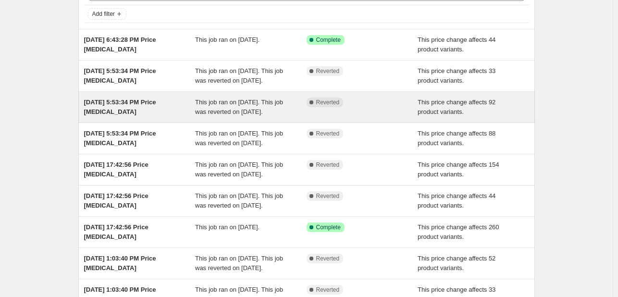
click at [230, 117] on div "This job ran on August 5, 2024. This job was reverted on August 20, 2024." at bounding box center [250, 107] width 111 height 19
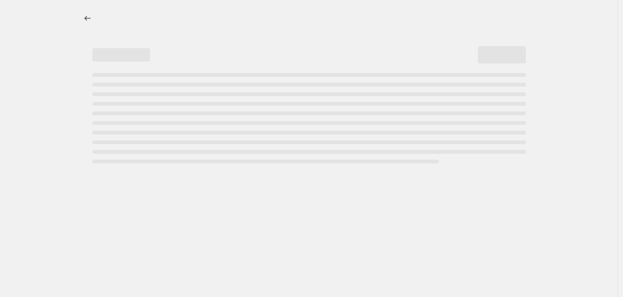
select select "pcap"
select select "no_change"
select select "collection"
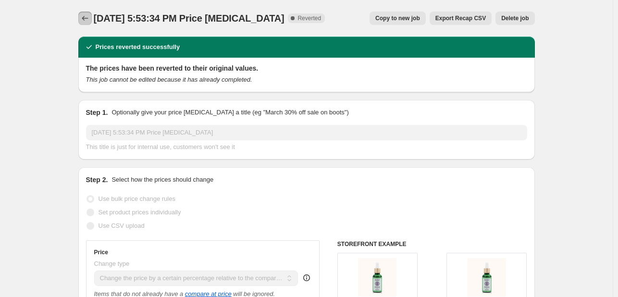
click at [92, 20] on button "Price change jobs" at bounding box center [84, 18] width 13 height 13
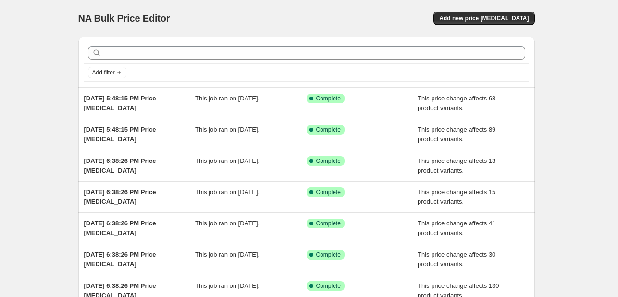
scroll to position [206, 0]
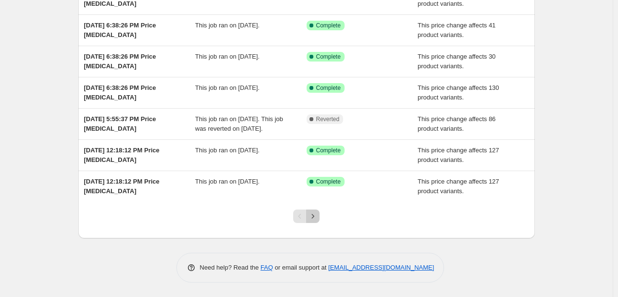
click at [318, 220] on icon "Next" at bounding box center [313, 216] width 10 height 10
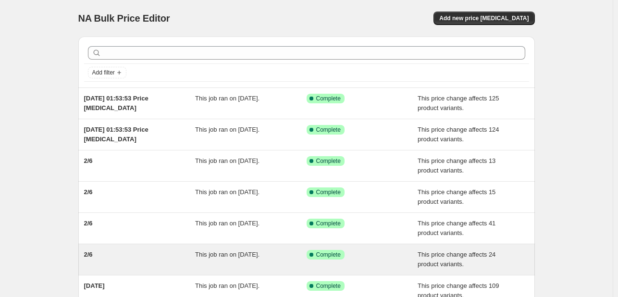
scroll to position [196, 0]
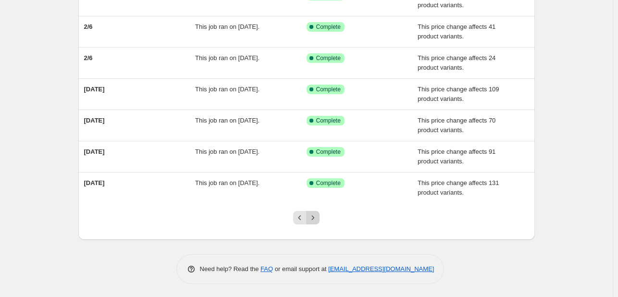
click at [317, 217] on icon "Next" at bounding box center [313, 218] width 10 height 10
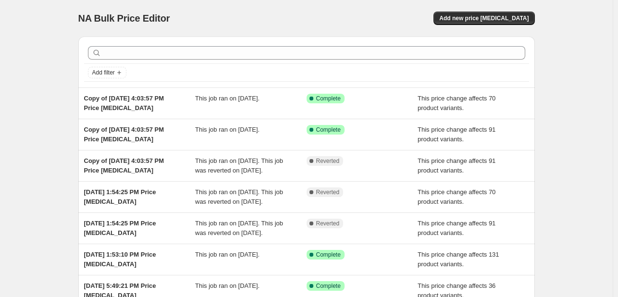
scroll to position [144, 0]
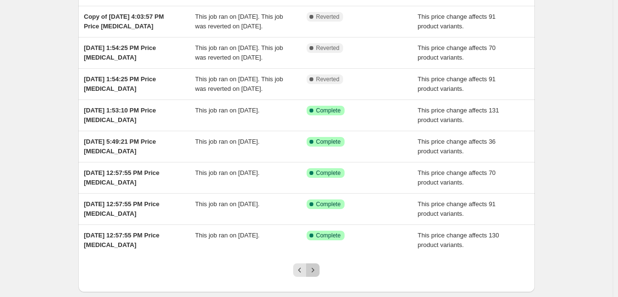
click at [318, 266] on icon "Next" at bounding box center [313, 270] width 10 height 10
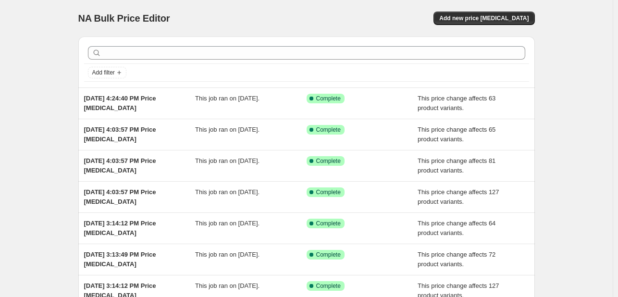
scroll to position [192, 0]
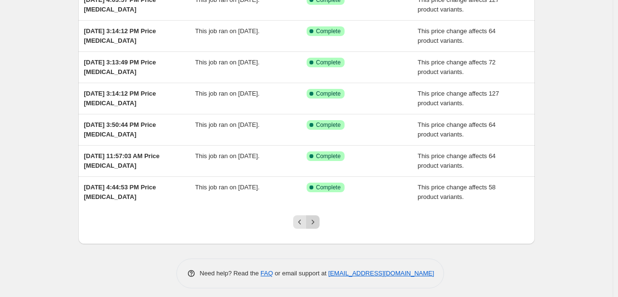
click at [318, 221] on icon "Next" at bounding box center [313, 222] width 10 height 10
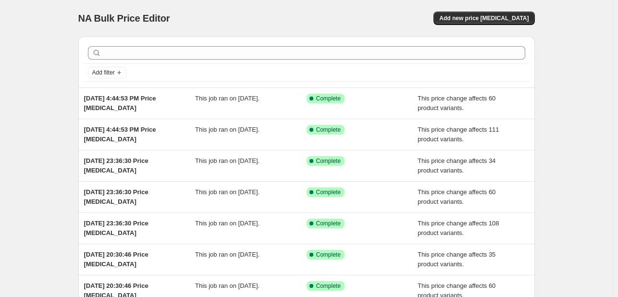
scroll to position [196, 0]
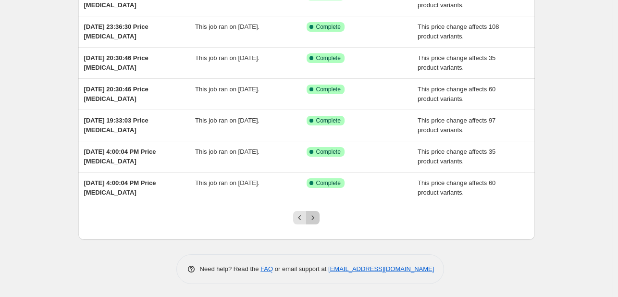
click at [311, 216] on icon "Next" at bounding box center [313, 218] width 10 height 10
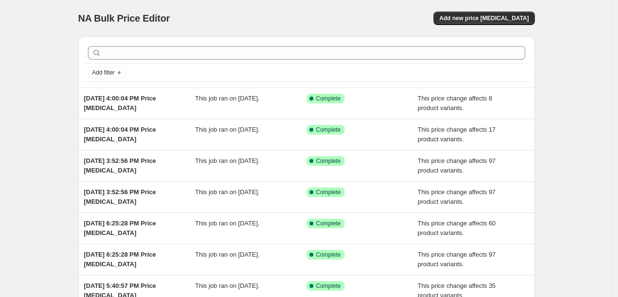
scroll to position [206, 0]
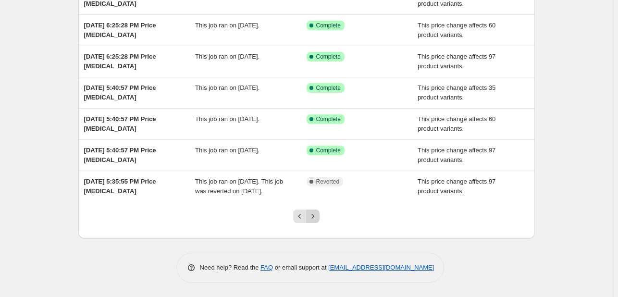
click at [316, 221] on button "Next" at bounding box center [312, 215] width 13 height 13
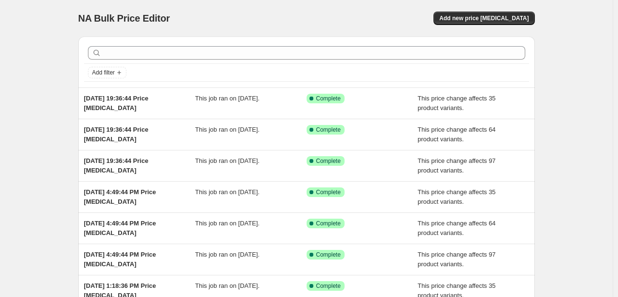
scroll to position [196, 0]
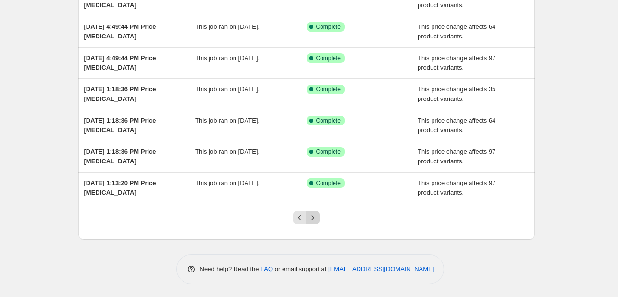
click at [317, 220] on icon "Next" at bounding box center [313, 218] width 10 height 10
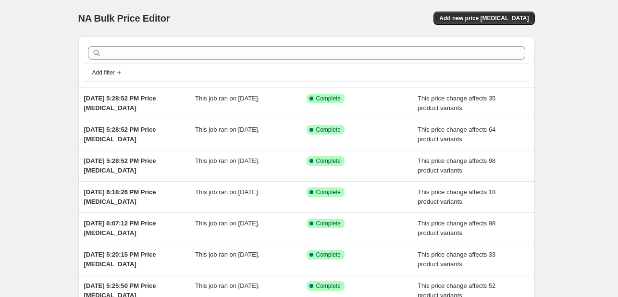
scroll to position [192, 0]
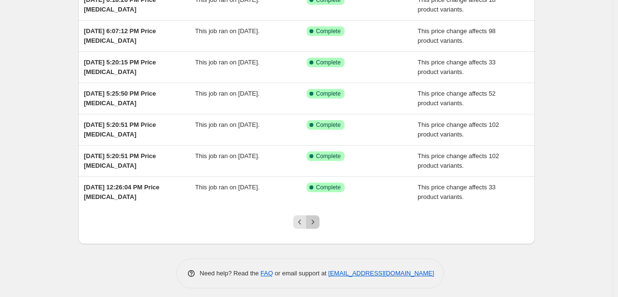
click at [317, 220] on icon "Next" at bounding box center [313, 222] width 10 height 10
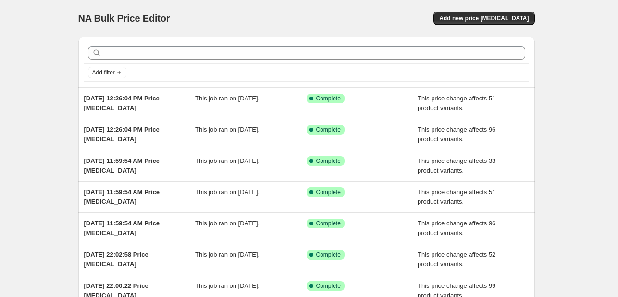
scroll to position [225, 0]
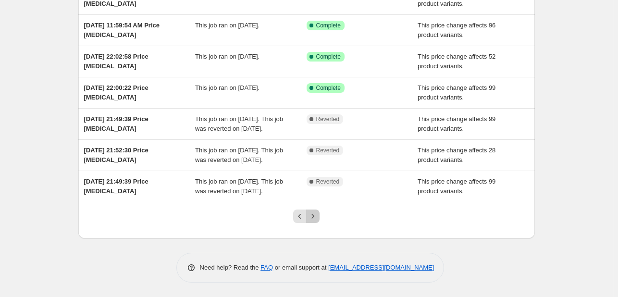
click at [317, 220] on icon "Next" at bounding box center [313, 216] width 10 height 10
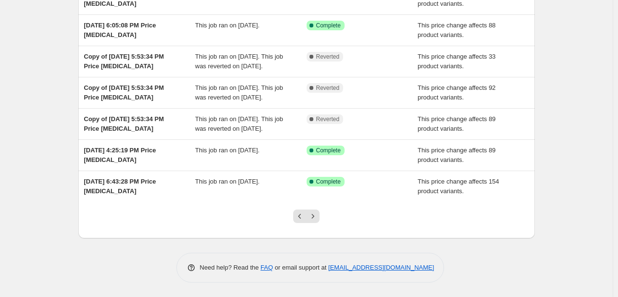
click at [317, 220] on icon "Next" at bounding box center [313, 216] width 10 height 10
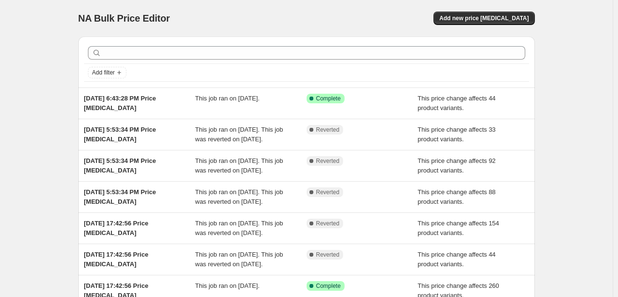
scroll to position [273, 0]
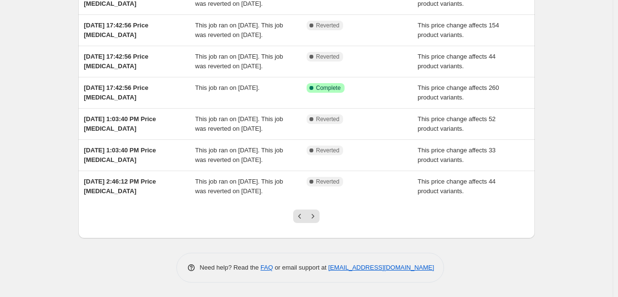
click at [317, 220] on icon "Next" at bounding box center [313, 216] width 10 height 10
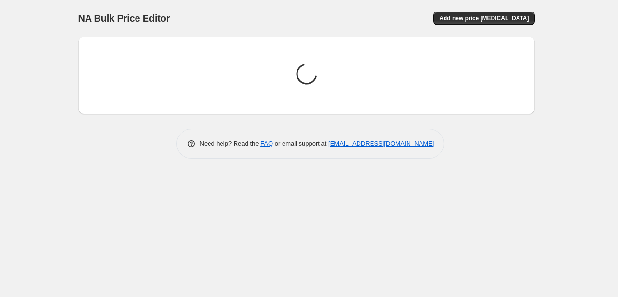
scroll to position [0, 0]
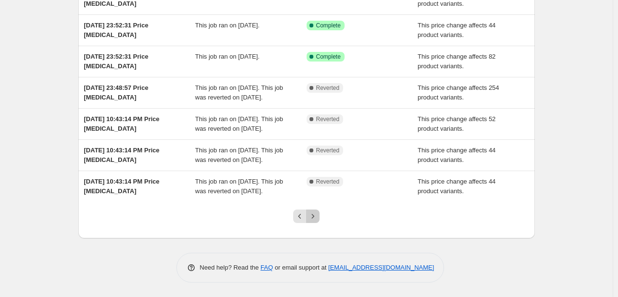
click at [317, 219] on icon "Next" at bounding box center [313, 216] width 10 height 10
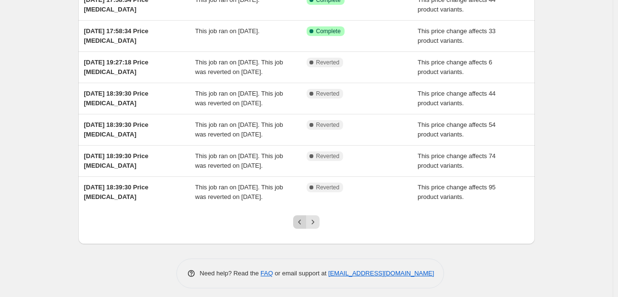
click at [301, 220] on icon "Previous" at bounding box center [299, 222] width 3 height 5
click at [300, 225] on button "Previous" at bounding box center [299, 221] width 13 height 13
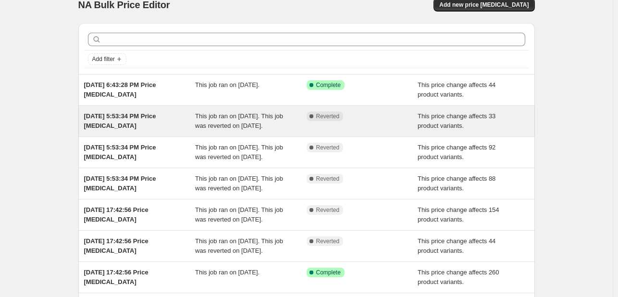
click at [183, 131] on div "Aug 5, 2024, 5:53:34 PM Price change job" at bounding box center [139, 120] width 111 height 19
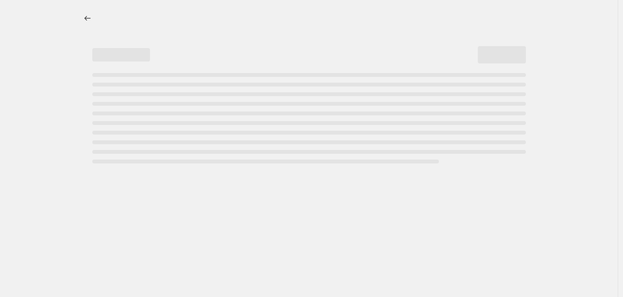
select select "pcap"
select select "no_change"
select select "collection"
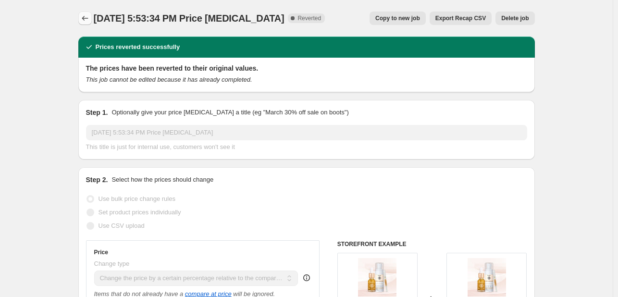
click at [81, 20] on button "Price change jobs" at bounding box center [84, 18] width 13 height 13
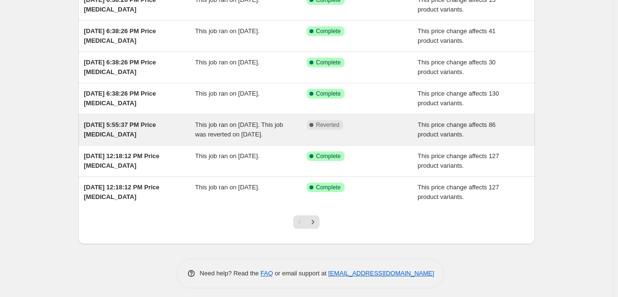
scroll to position [206, 0]
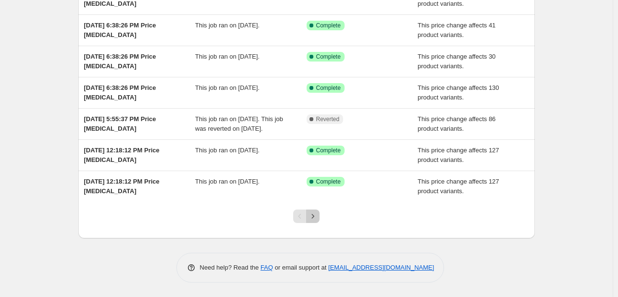
click at [317, 216] on icon "Next" at bounding box center [313, 216] width 10 height 10
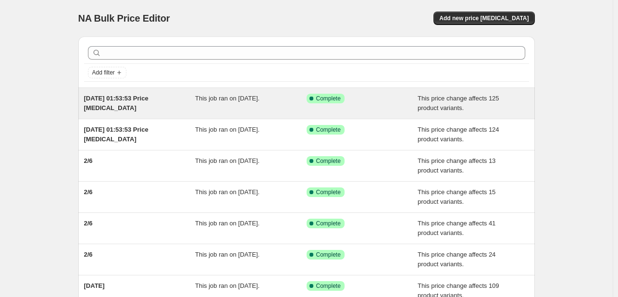
scroll to position [196, 0]
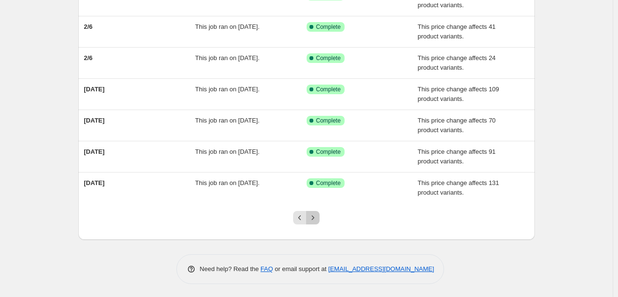
click at [315, 218] on icon "Next" at bounding box center [313, 218] width 10 height 10
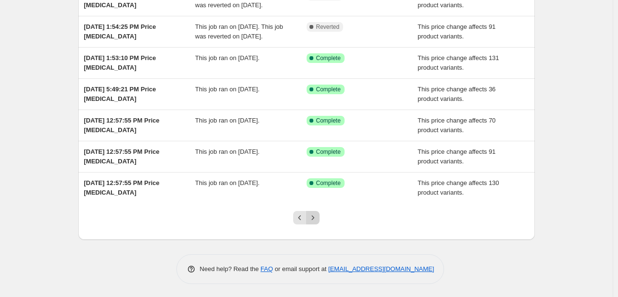
click at [318, 214] on icon "Next" at bounding box center [313, 218] width 10 height 10
click at [319, 214] on button "Next" at bounding box center [312, 217] width 13 height 13
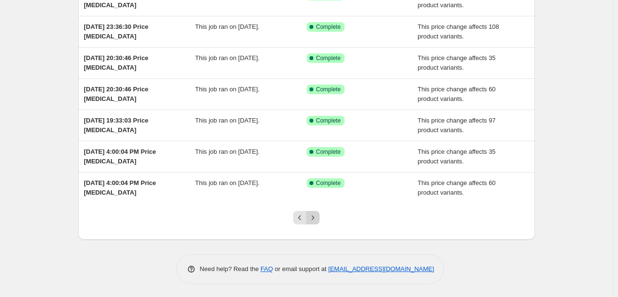
click at [318, 216] on icon "Next" at bounding box center [313, 218] width 10 height 10
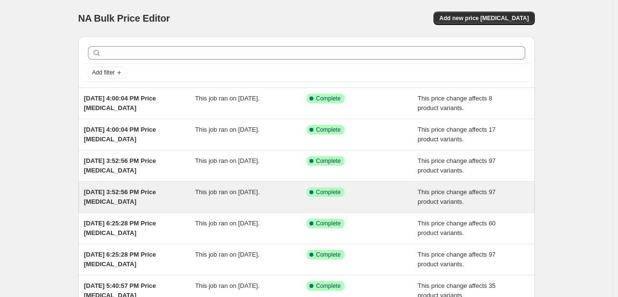
scroll to position [206, 0]
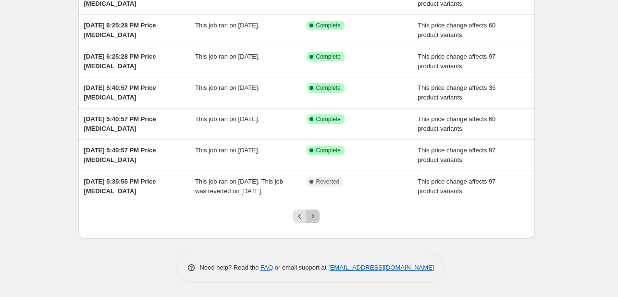
click at [314, 217] on icon "Next" at bounding box center [313, 216] width 2 height 4
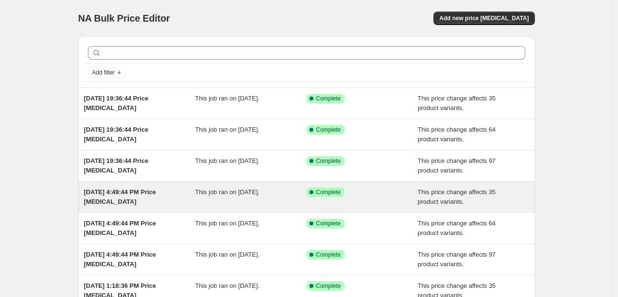
scroll to position [196, 0]
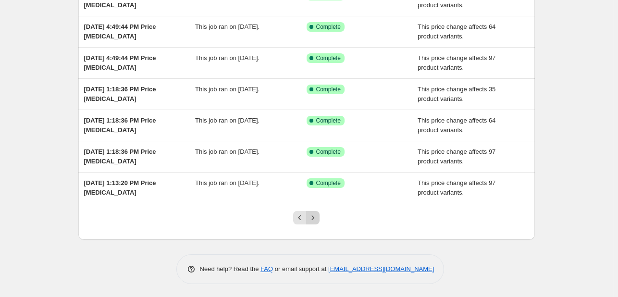
click at [317, 216] on icon "Next" at bounding box center [313, 218] width 10 height 10
click at [311, 218] on icon "Next" at bounding box center [313, 218] width 10 height 10
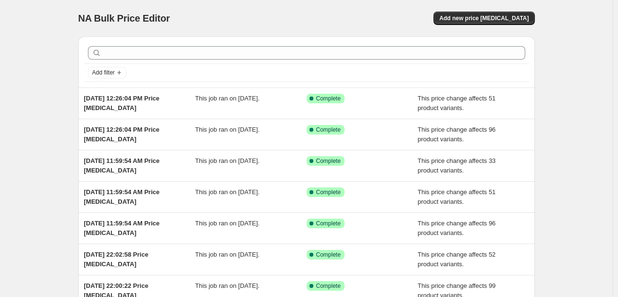
scroll to position [225, 0]
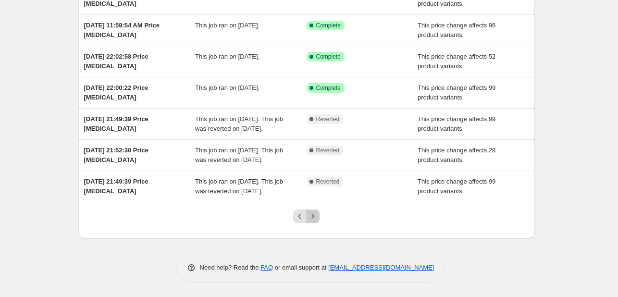
click at [316, 219] on icon "Next" at bounding box center [313, 216] width 10 height 10
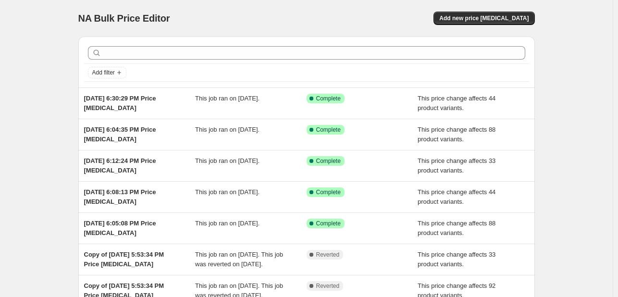
scroll to position [192, 0]
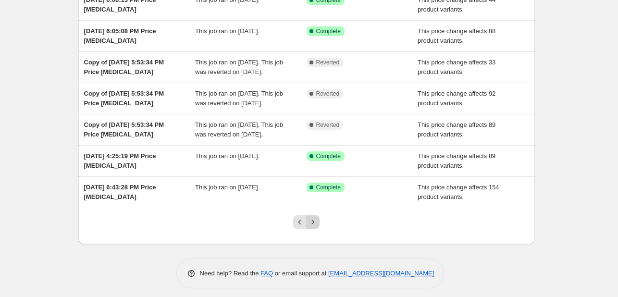
click at [315, 229] on button "Next" at bounding box center [312, 221] width 13 height 13
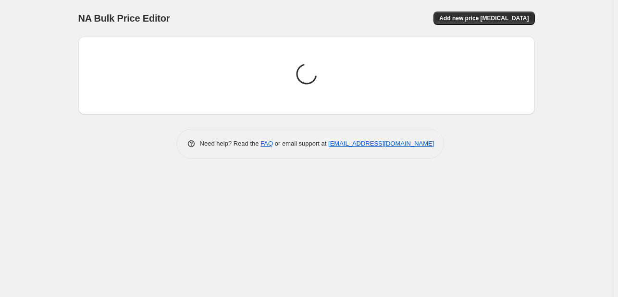
scroll to position [0, 0]
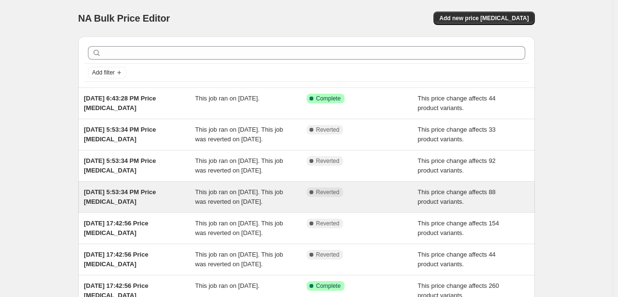
click at [186, 207] on div "Aug 5, 2024, 5:53:34 PM Price change job" at bounding box center [139, 196] width 111 height 19
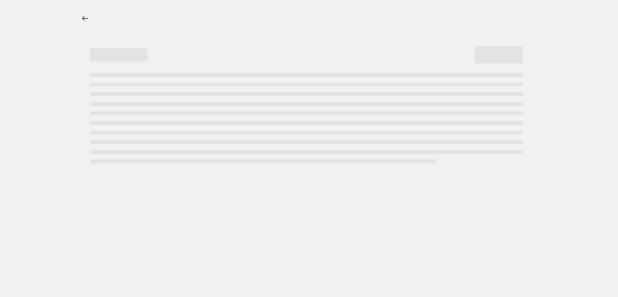
select select "pcap"
select select "no_change"
select select "collection"
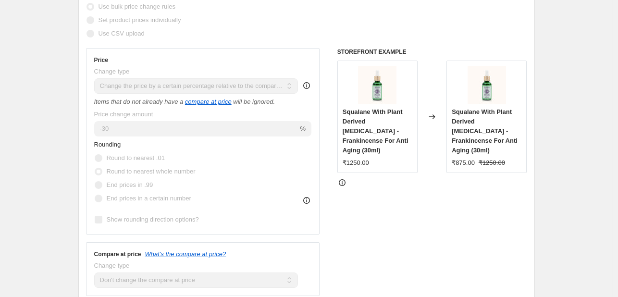
scroll to position [709, 0]
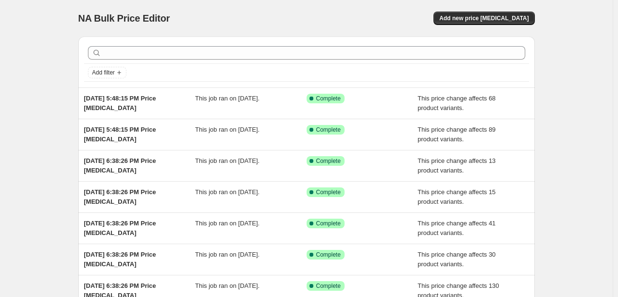
scroll to position [206, 0]
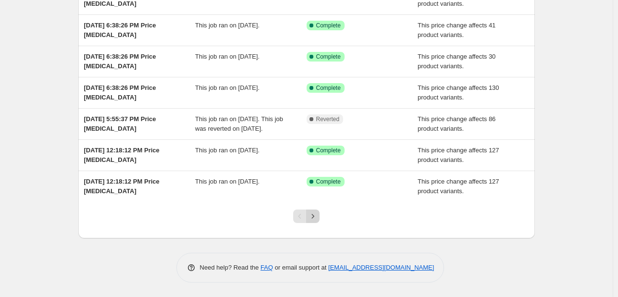
click at [318, 215] on icon "Next" at bounding box center [313, 216] width 10 height 10
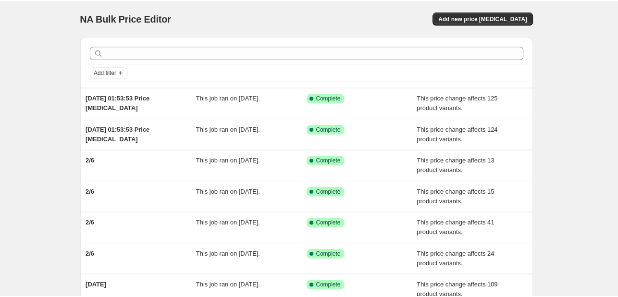
scroll to position [196, 0]
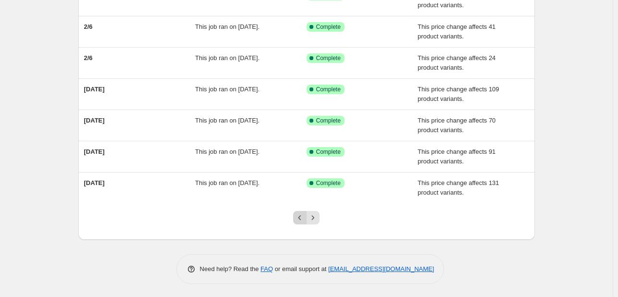
click at [306, 220] on button "Previous" at bounding box center [299, 217] width 13 height 13
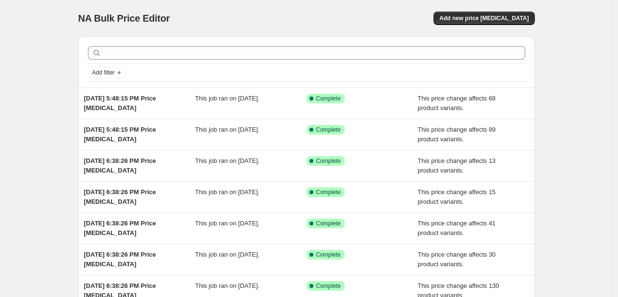
scroll to position [206, 0]
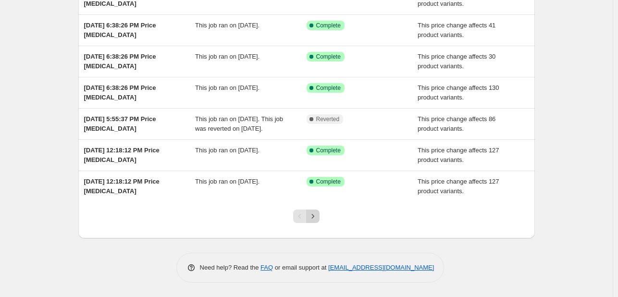
click at [317, 216] on icon "Next" at bounding box center [313, 216] width 10 height 10
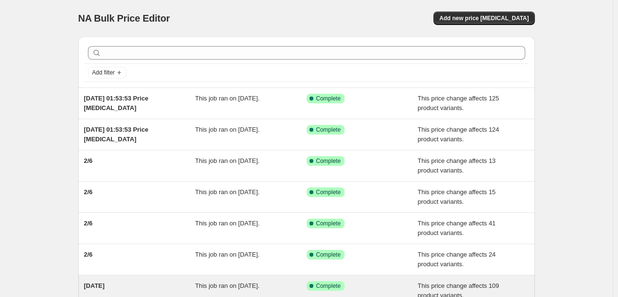
scroll to position [196, 0]
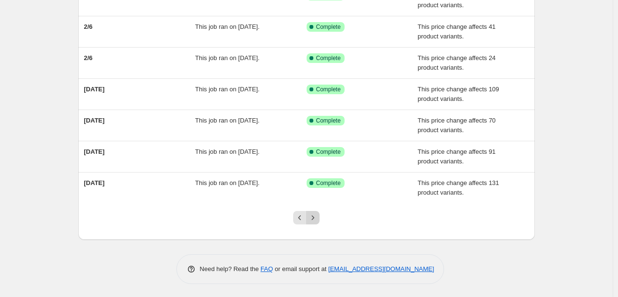
click at [318, 217] on icon "Next" at bounding box center [313, 218] width 10 height 10
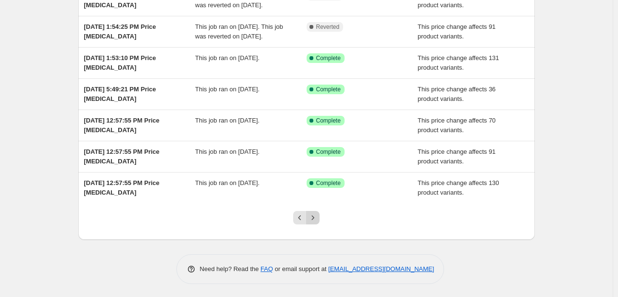
click at [318, 218] on icon "Next" at bounding box center [313, 218] width 10 height 10
click at [317, 220] on icon "Next" at bounding box center [313, 218] width 10 height 10
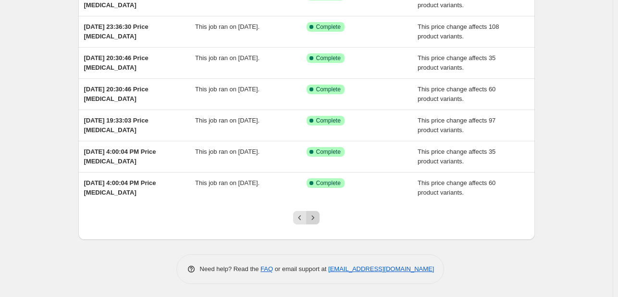
click at [317, 220] on icon "Next" at bounding box center [313, 218] width 10 height 10
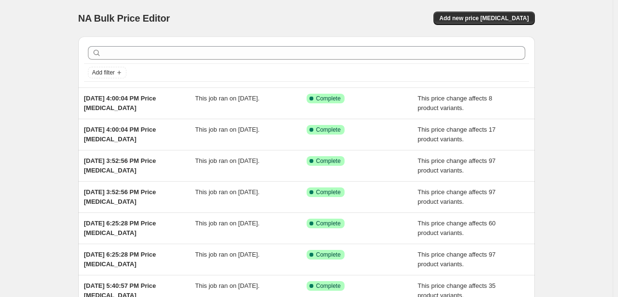
scroll to position [206, 0]
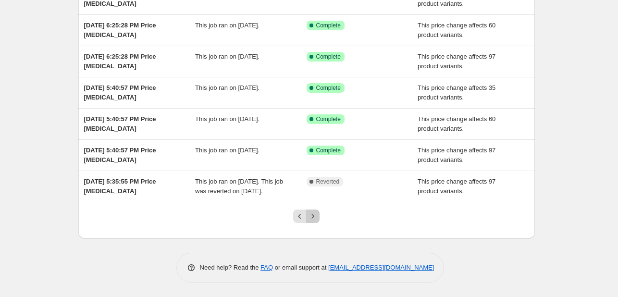
click at [317, 216] on icon "Next" at bounding box center [313, 216] width 10 height 10
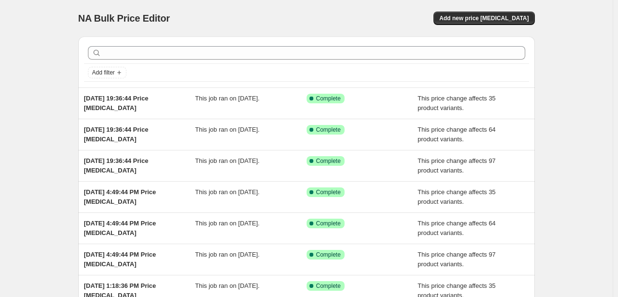
scroll to position [196, 0]
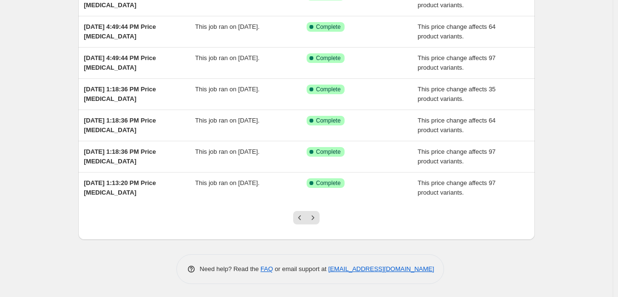
click at [317, 216] on icon "Next" at bounding box center [313, 218] width 10 height 10
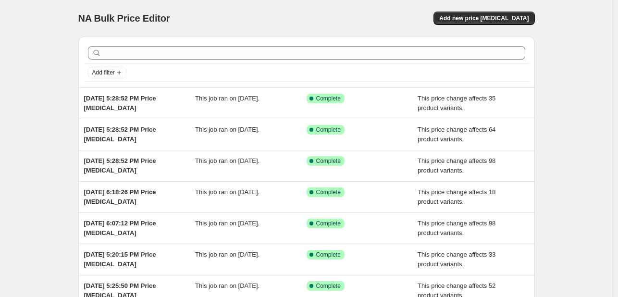
scroll to position [192, 0]
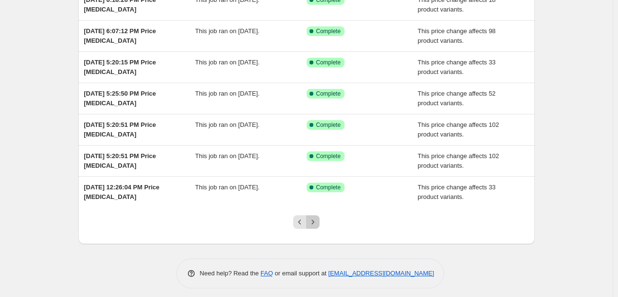
click at [317, 217] on icon "Next" at bounding box center [313, 222] width 10 height 10
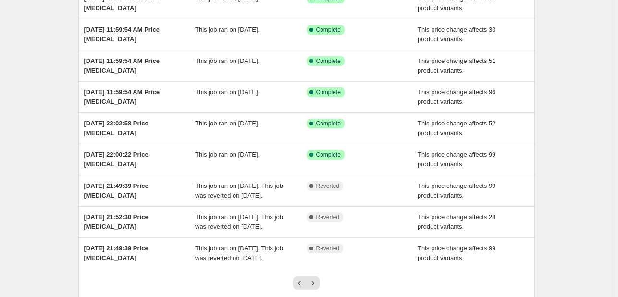
scroll to position [225, 0]
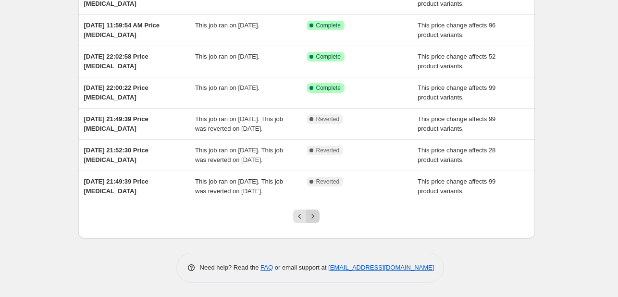
click at [316, 215] on icon "Next" at bounding box center [313, 216] width 10 height 10
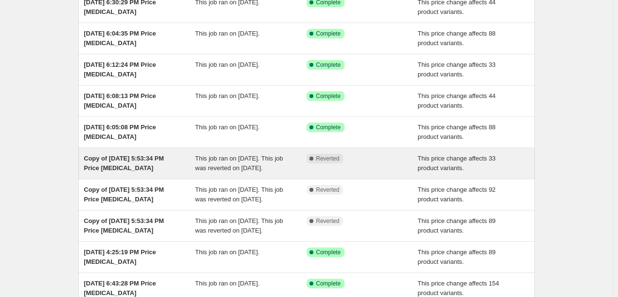
scroll to position [48, 0]
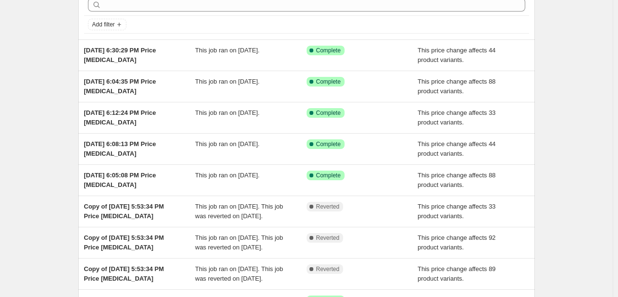
click at [571, 72] on div "NA Bulk Price Editor. This page is ready NA Bulk Price Editor Add new price cha…" at bounding box center [306, 199] width 612 height 495
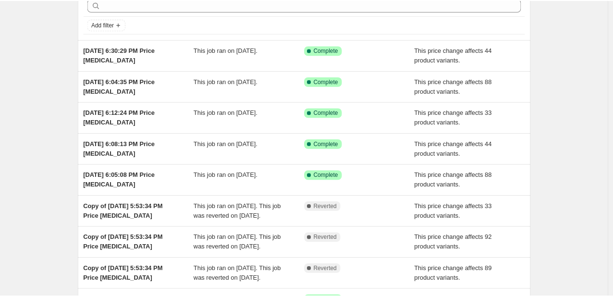
scroll to position [0, 0]
